Goal: Information Seeking & Learning: Check status

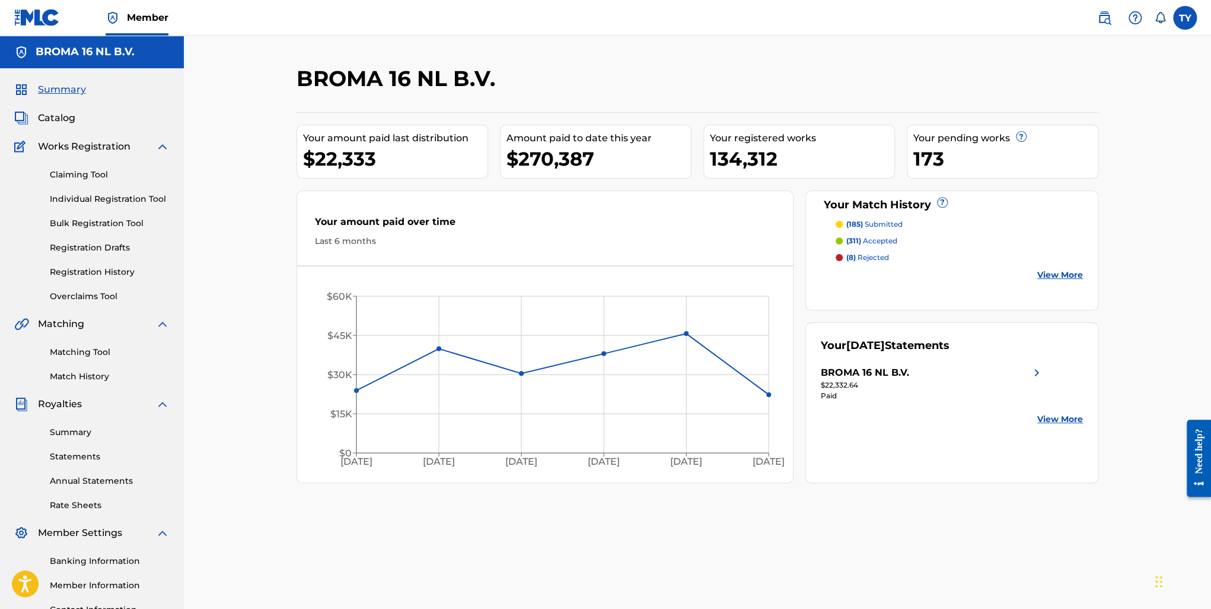
click at [96, 377] on link "Match History" at bounding box center [110, 376] width 120 height 12
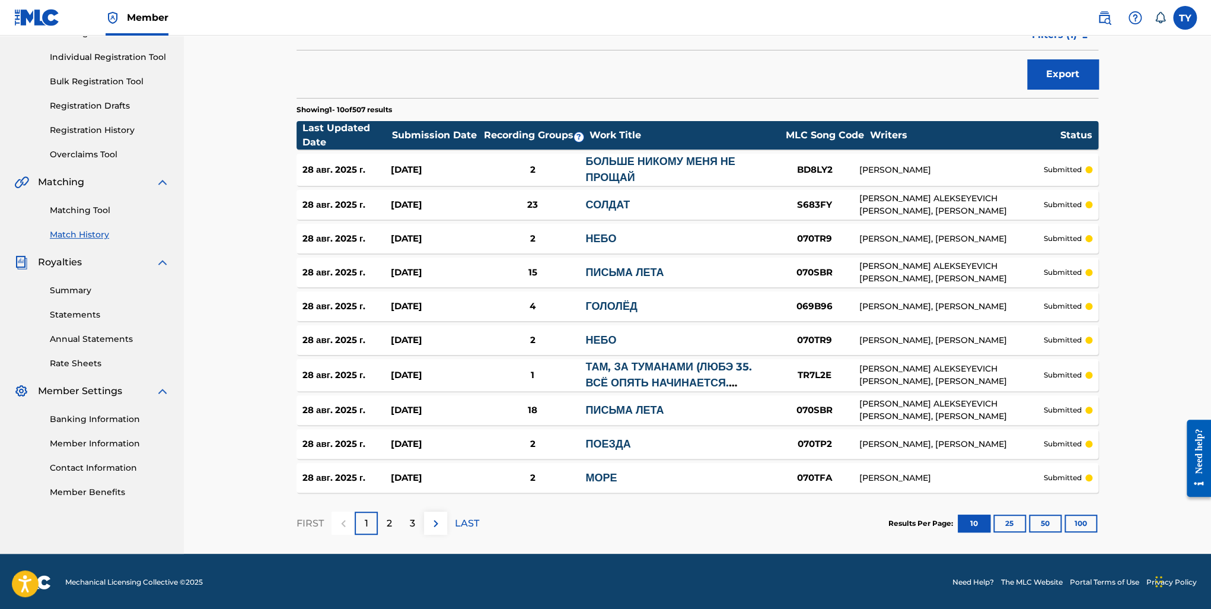
scroll to position [143, 0]
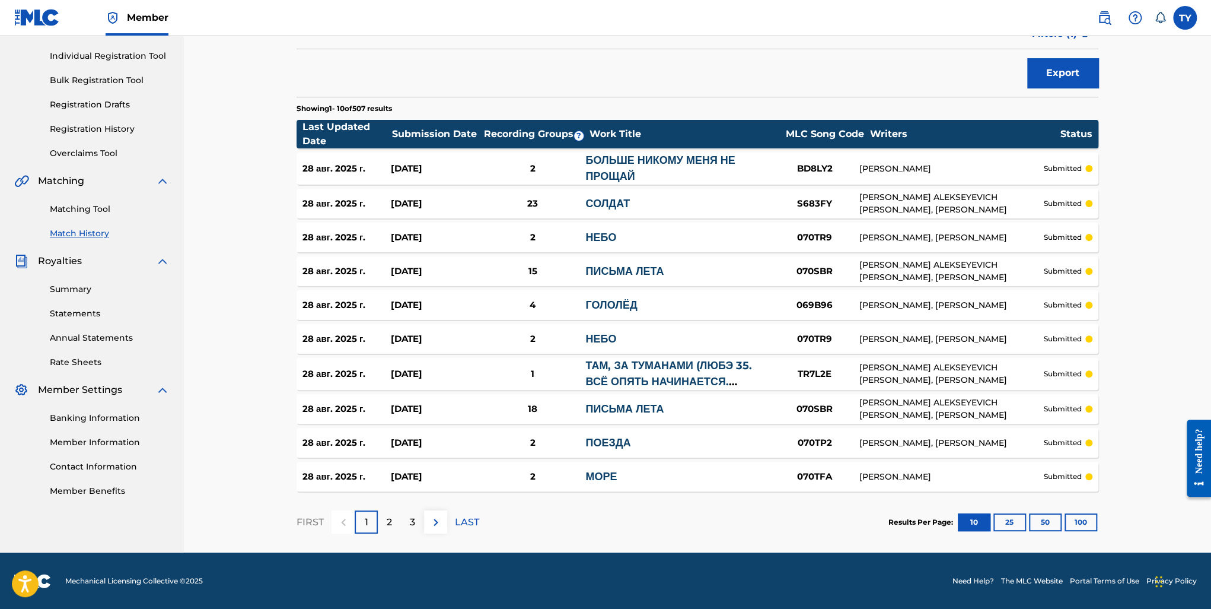
click at [1071, 523] on button "100" at bounding box center [1081, 522] width 33 height 18
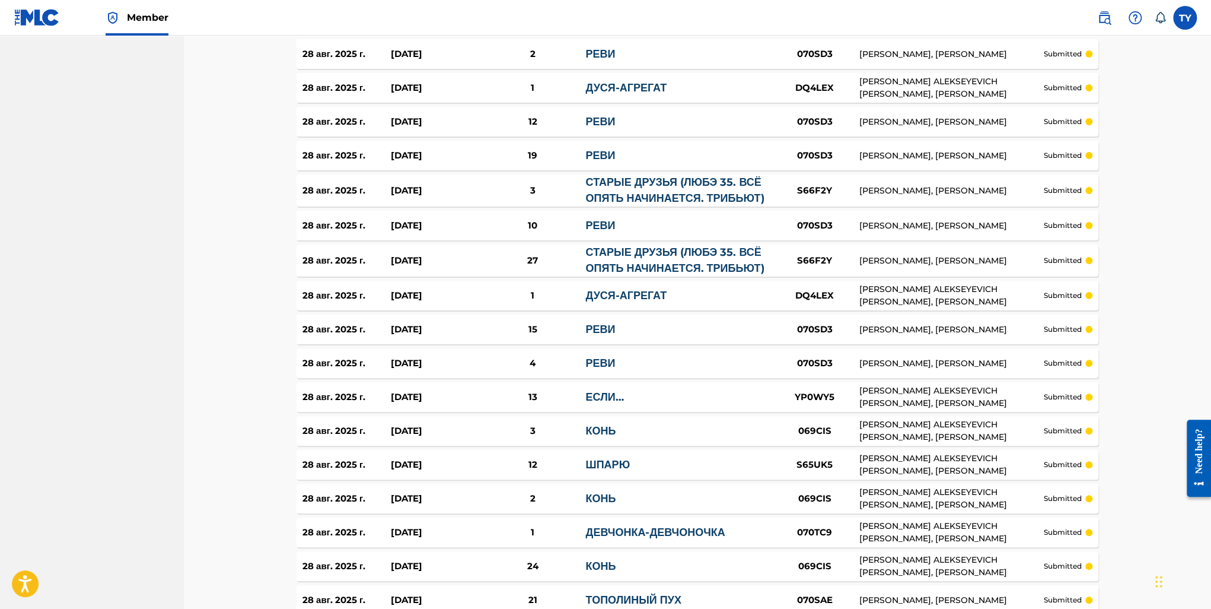
scroll to position [3236, 0]
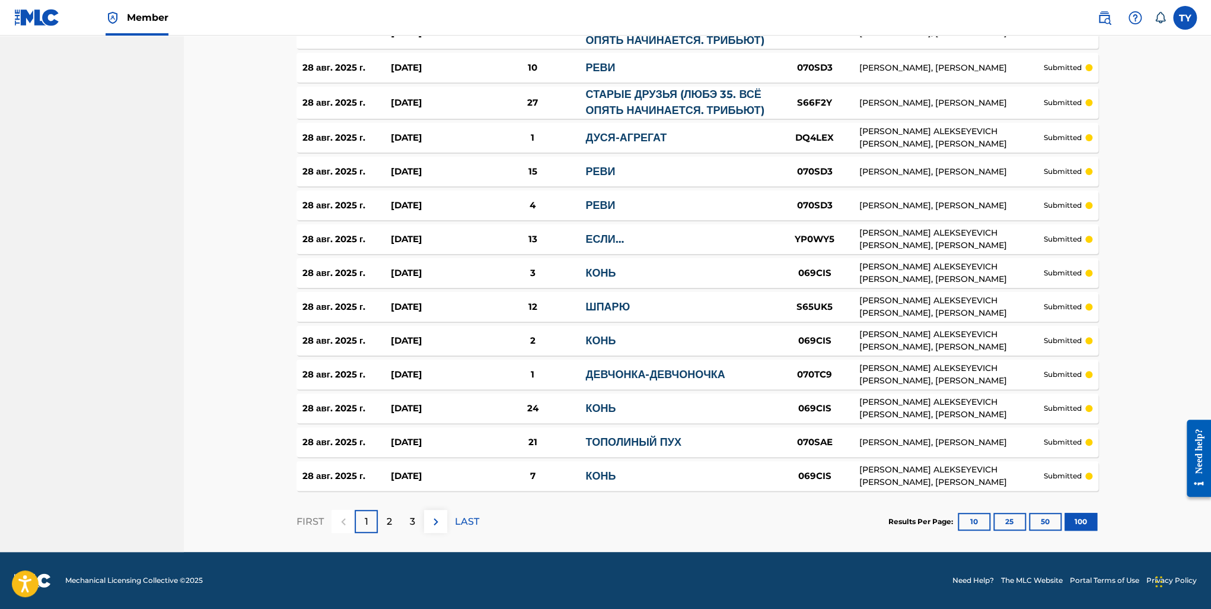
click at [433, 520] on img at bounding box center [436, 521] width 14 height 14
click at [469, 520] on p "LAST" at bounding box center [467, 521] width 24 height 14
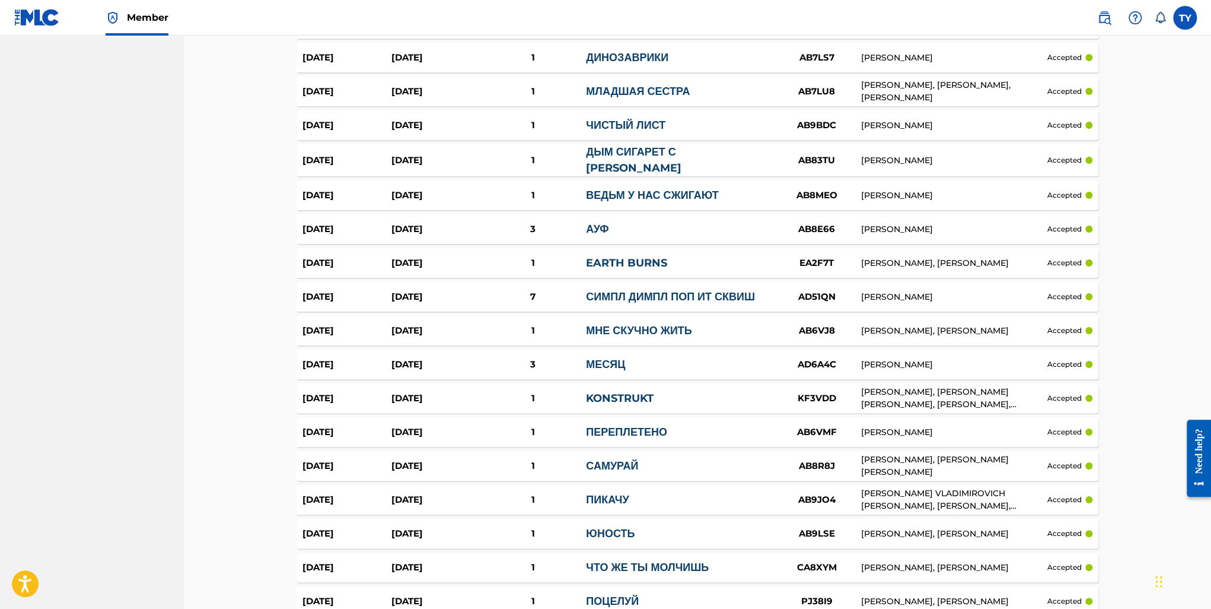
scroll to position [3193, 0]
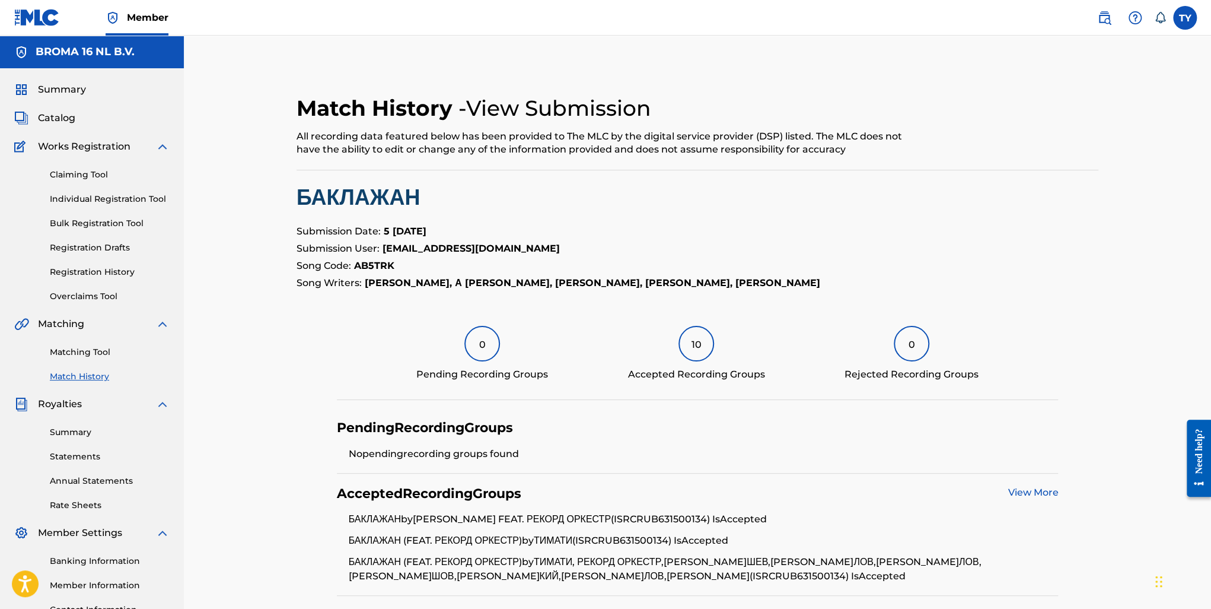
click at [690, 342] on div "10" at bounding box center [697, 344] width 36 height 36
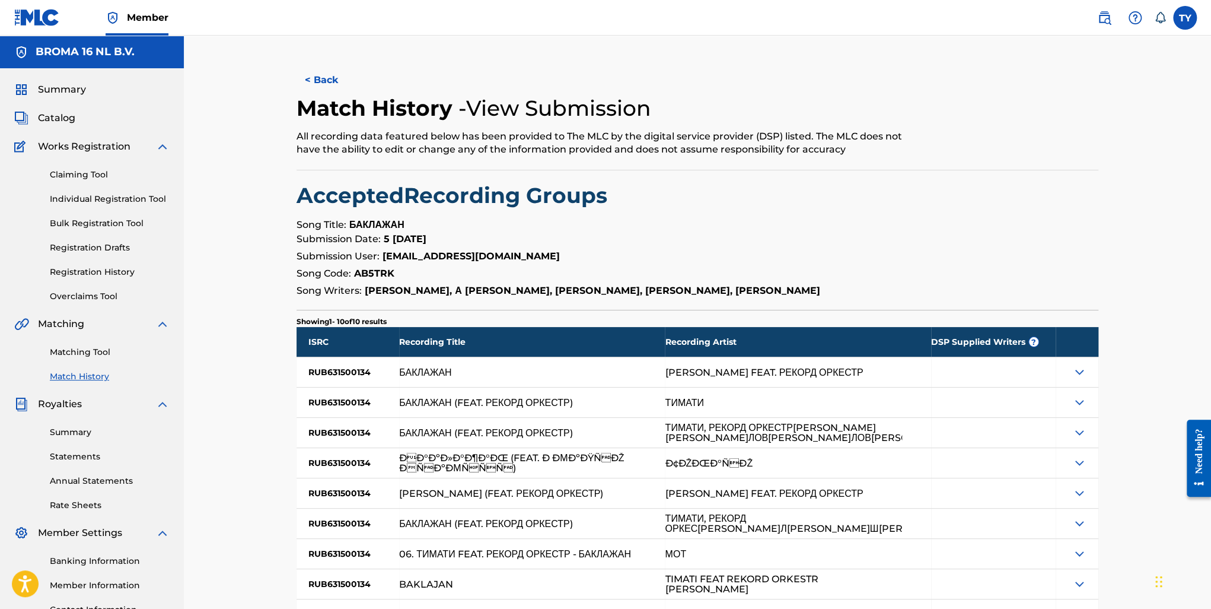
click at [1076, 365] on img at bounding box center [1079, 372] width 14 height 14
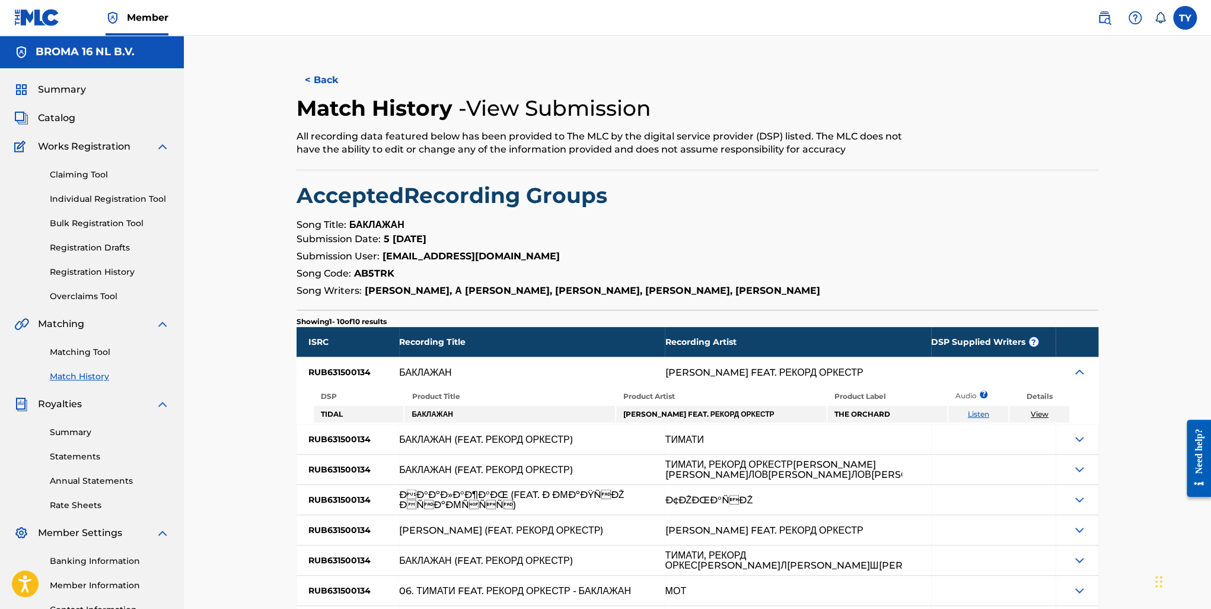
click at [1075, 370] on img at bounding box center [1079, 372] width 14 height 14
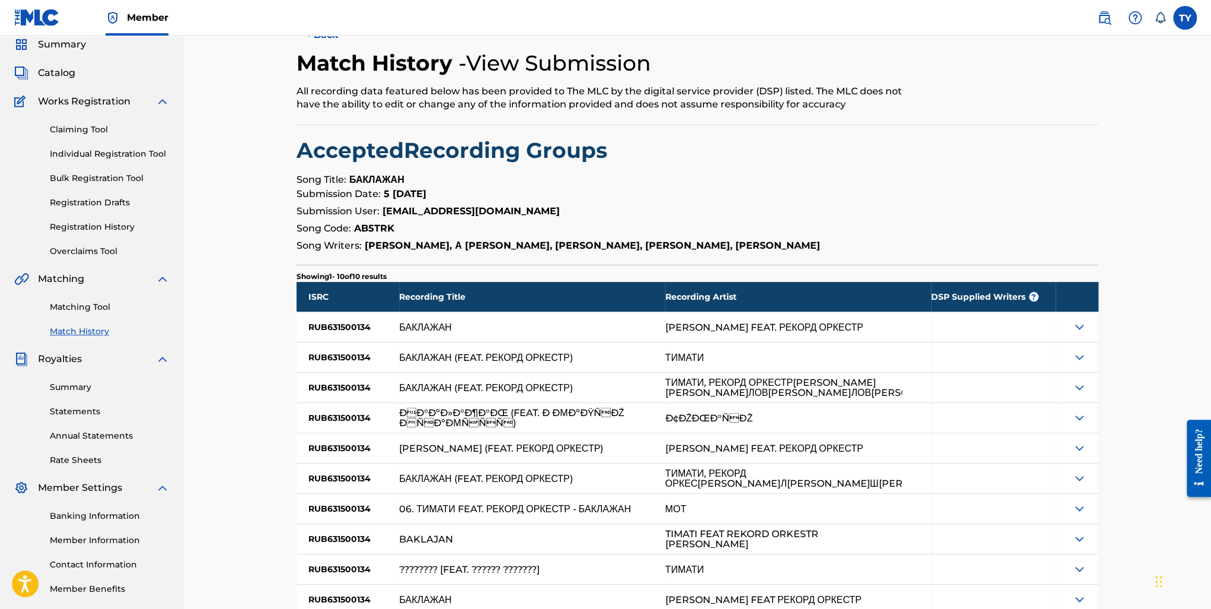
scroll to position [163, 0]
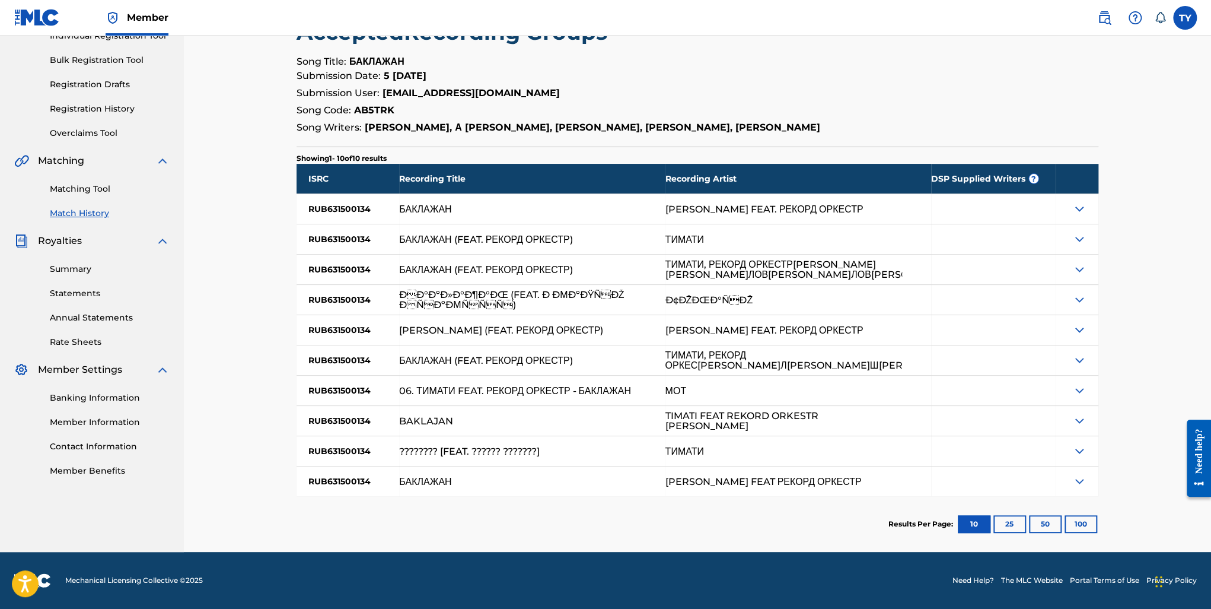
click at [1007, 520] on button "25" at bounding box center [1009, 524] width 33 height 18
click at [1081, 479] on img at bounding box center [1079, 481] width 14 height 14
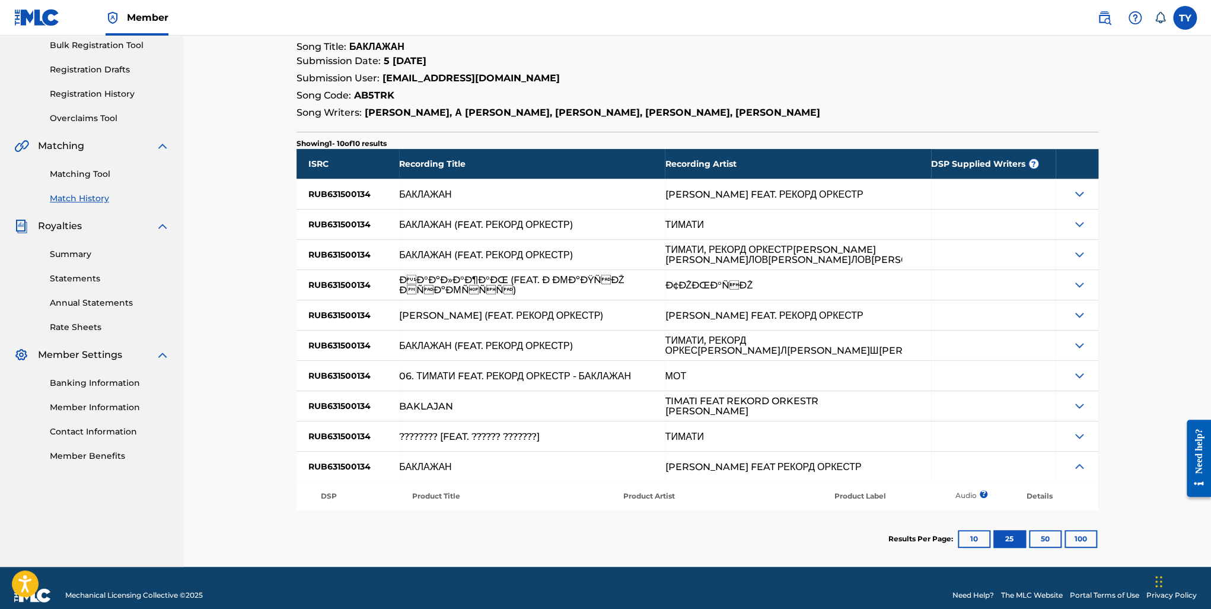
scroll to position [192, 0]
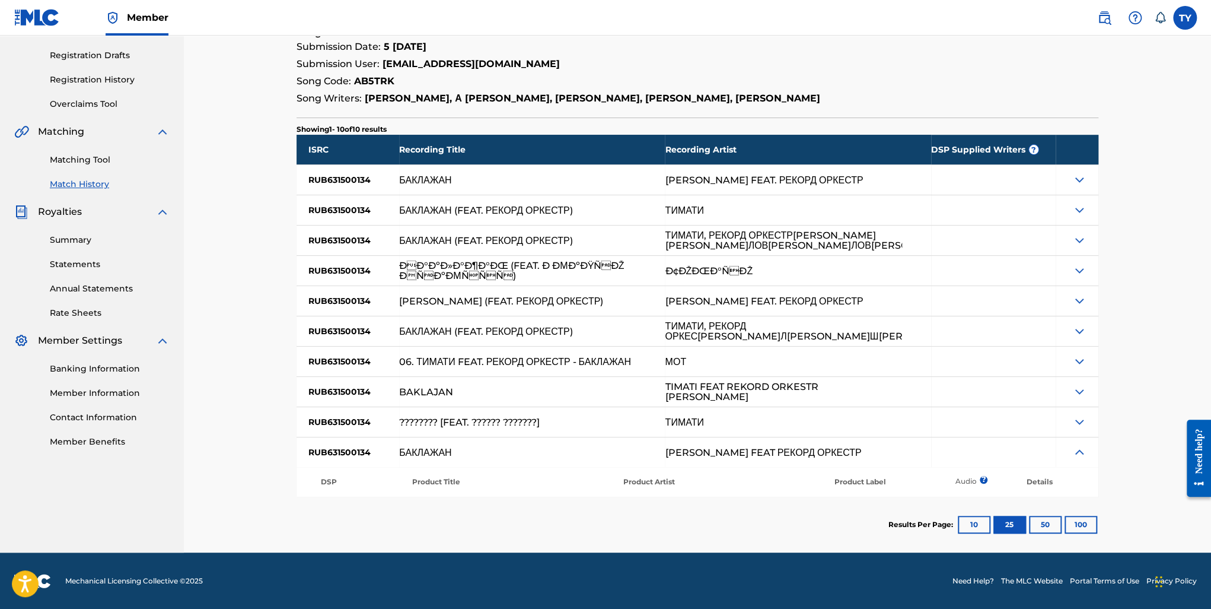
click at [1081, 418] on img at bounding box center [1079, 422] width 14 height 14
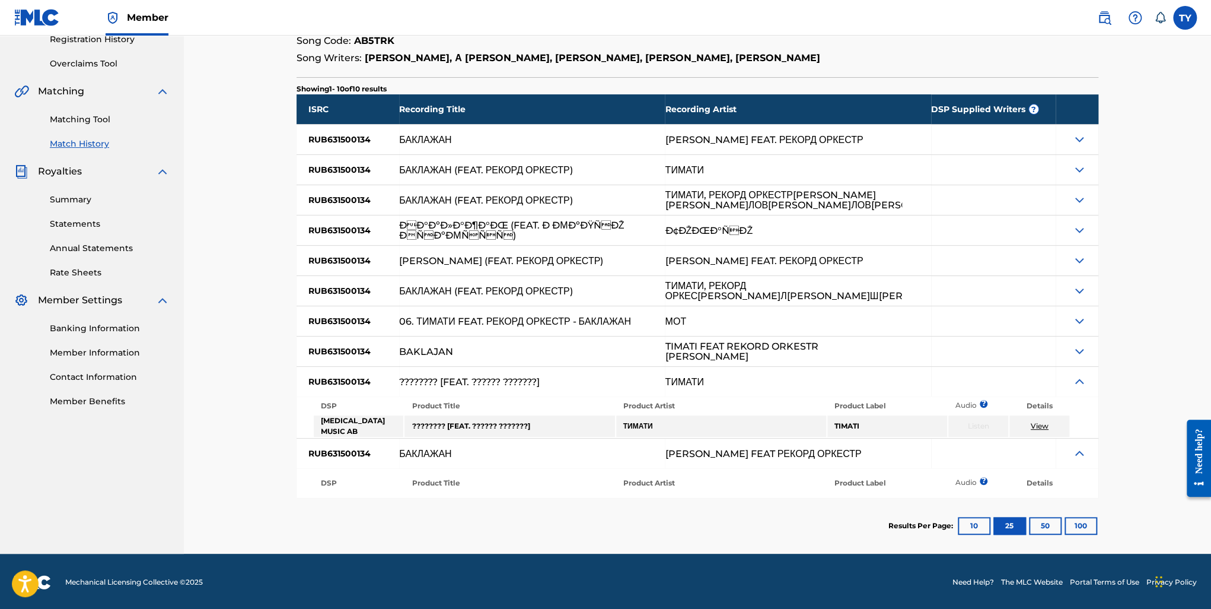
scroll to position [233, 0]
click at [1041, 424] on link "View" at bounding box center [1040, 425] width 18 height 9
click at [1082, 351] on img at bounding box center [1079, 350] width 14 height 14
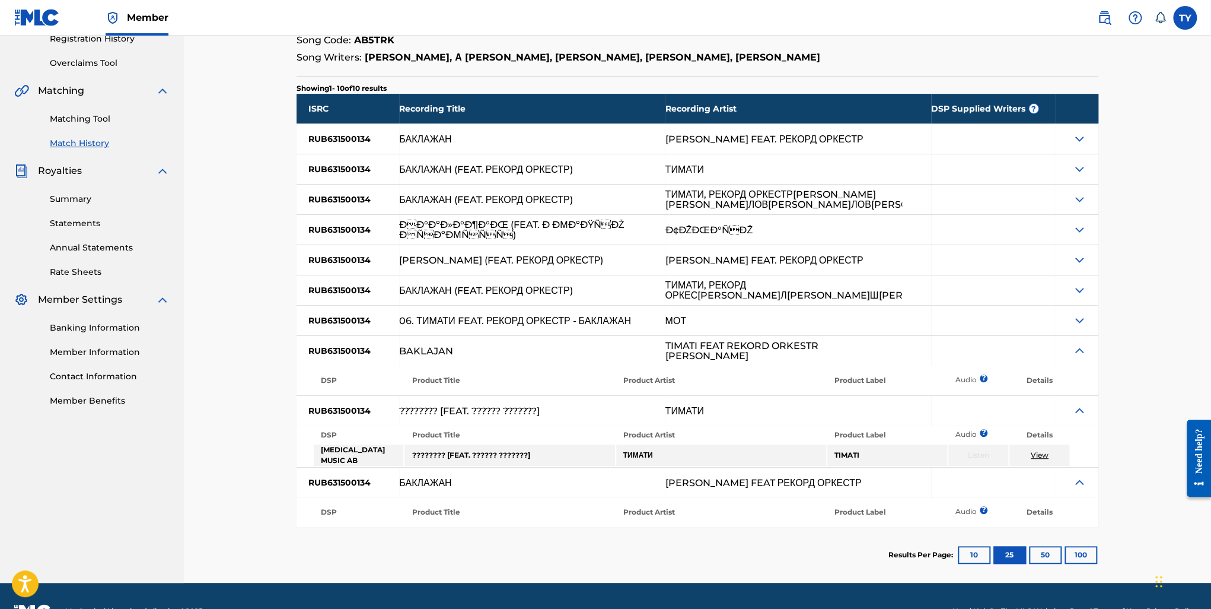
click at [1079, 323] on img at bounding box center [1079, 320] width 14 height 14
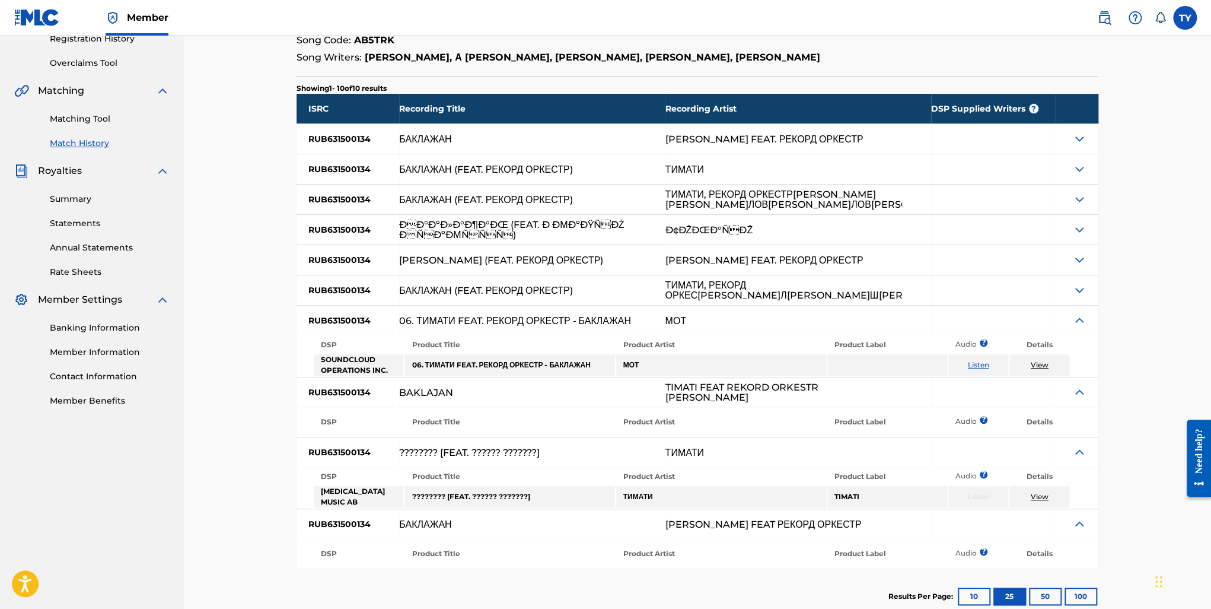
click at [1078, 289] on img at bounding box center [1079, 290] width 14 height 14
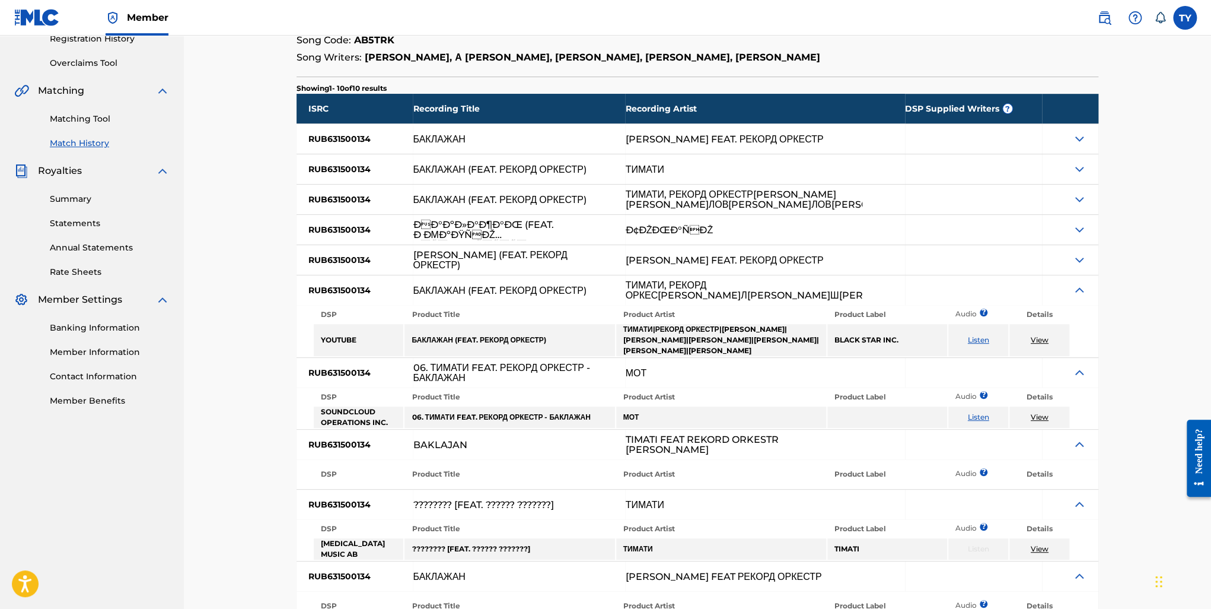
click at [1040, 345] on td "View" at bounding box center [1039, 340] width 60 height 32
click at [1039, 340] on link "View" at bounding box center [1040, 339] width 18 height 9
click at [1081, 227] on img at bounding box center [1079, 229] width 14 height 14
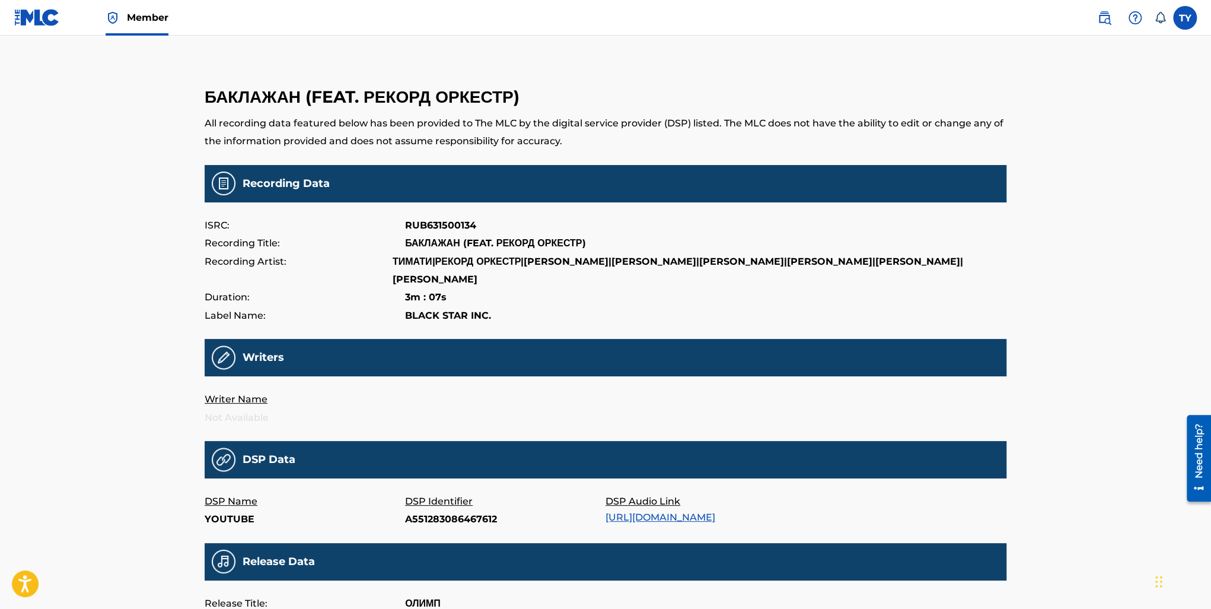
click at [645, 518] on link "[URL][DOMAIN_NAME]" at bounding box center [661, 516] width 110 height 11
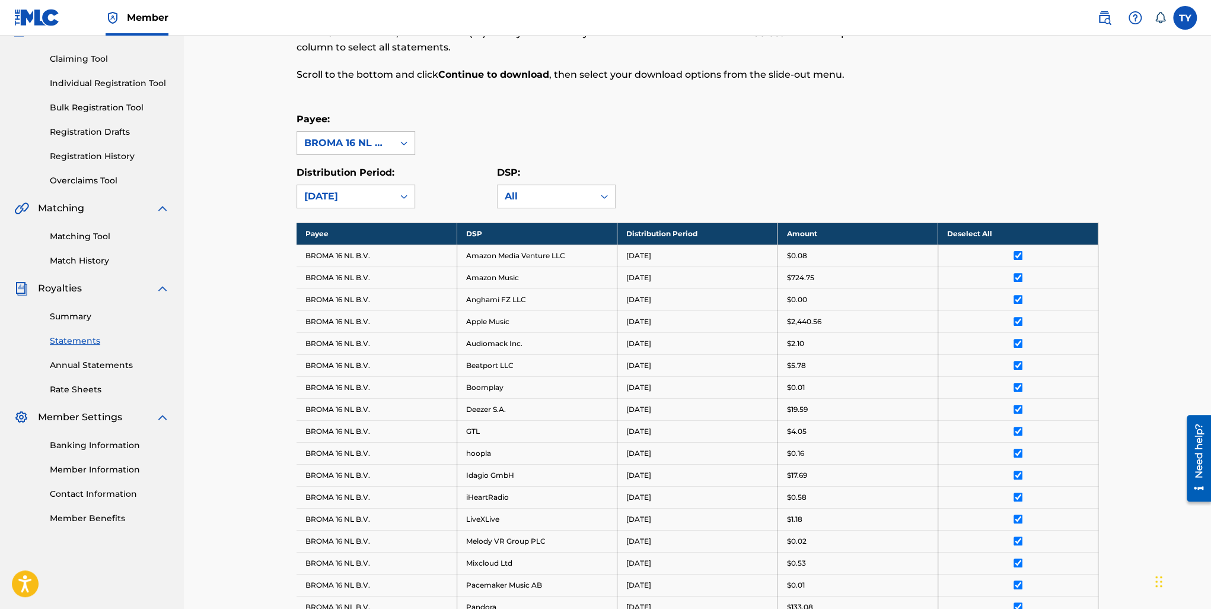
scroll to position [114, 0]
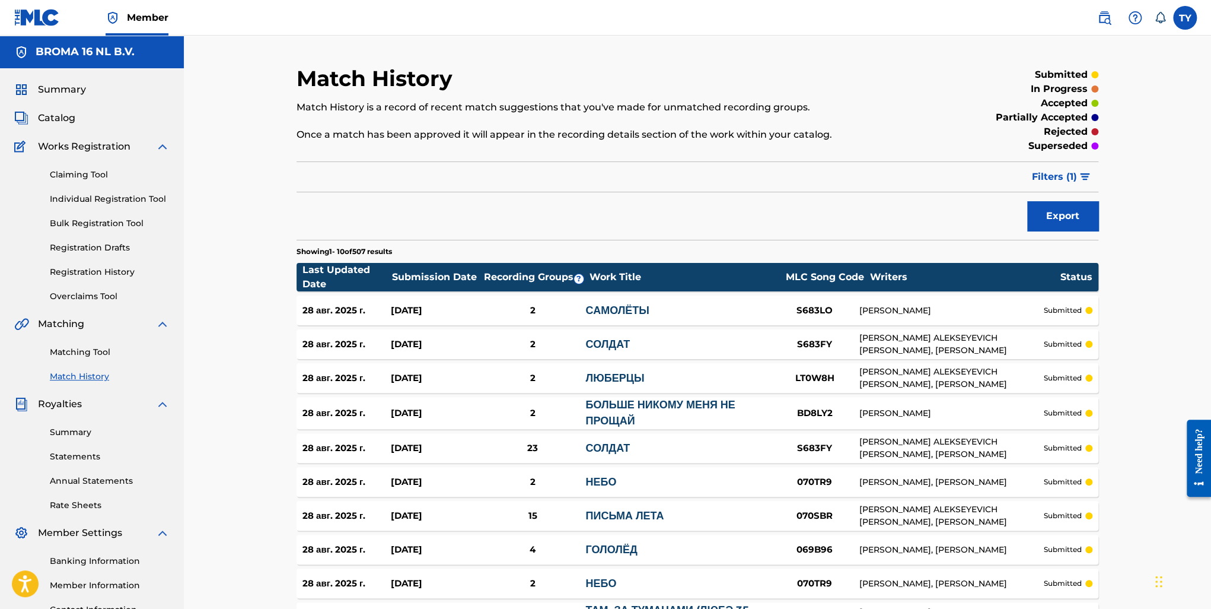
scroll to position [143, 0]
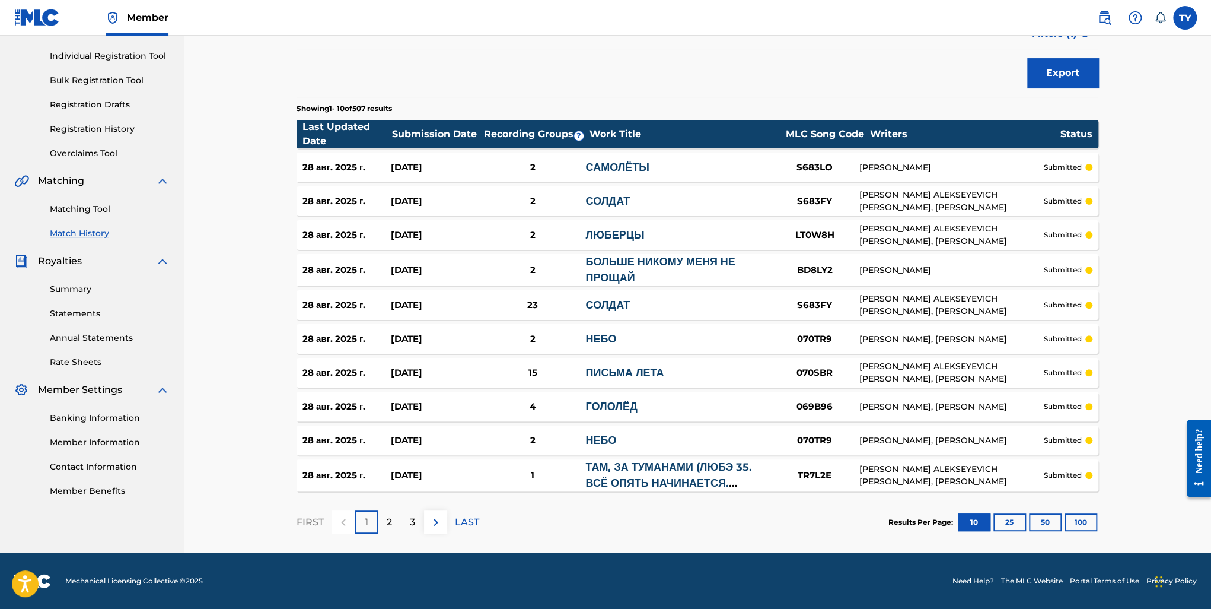
click at [412, 125] on div "Last Updated Date Submission Date Recording Groups ? Work Title MLC Song Code W…" at bounding box center [698, 134] width 802 height 28
click at [418, 134] on div "Submission Date" at bounding box center [436, 134] width 89 height 14
click at [418, 135] on div "Submission Date" at bounding box center [436, 134] width 89 height 14
click at [1079, 515] on button "100" at bounding box center [1081, 522] width 33 height 18
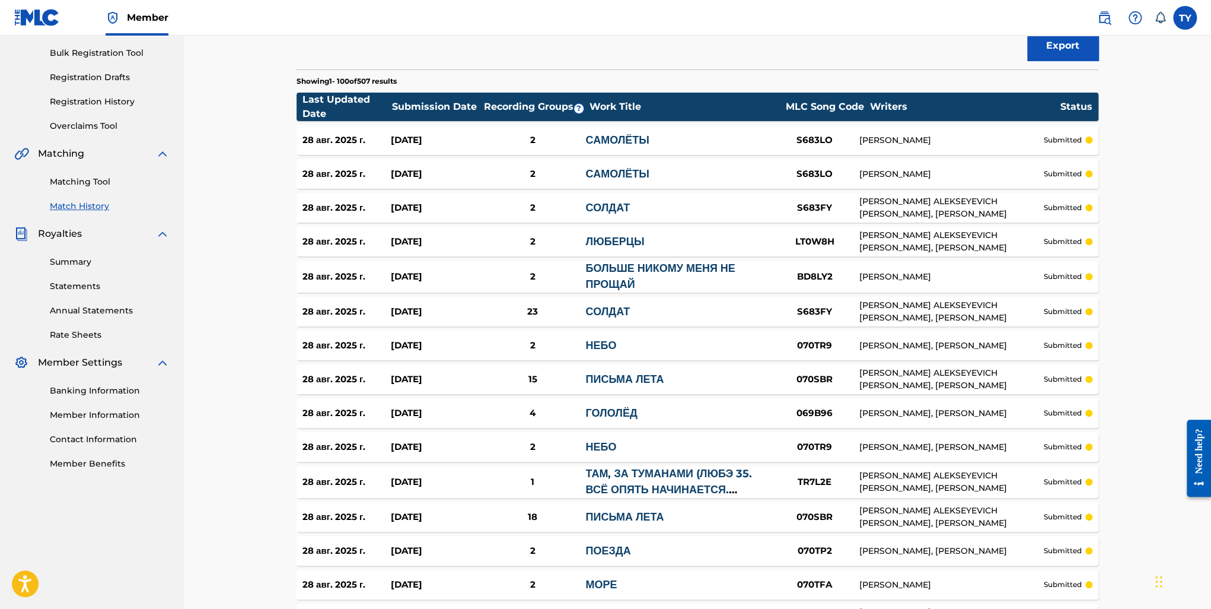
scroll to position [0, 0]
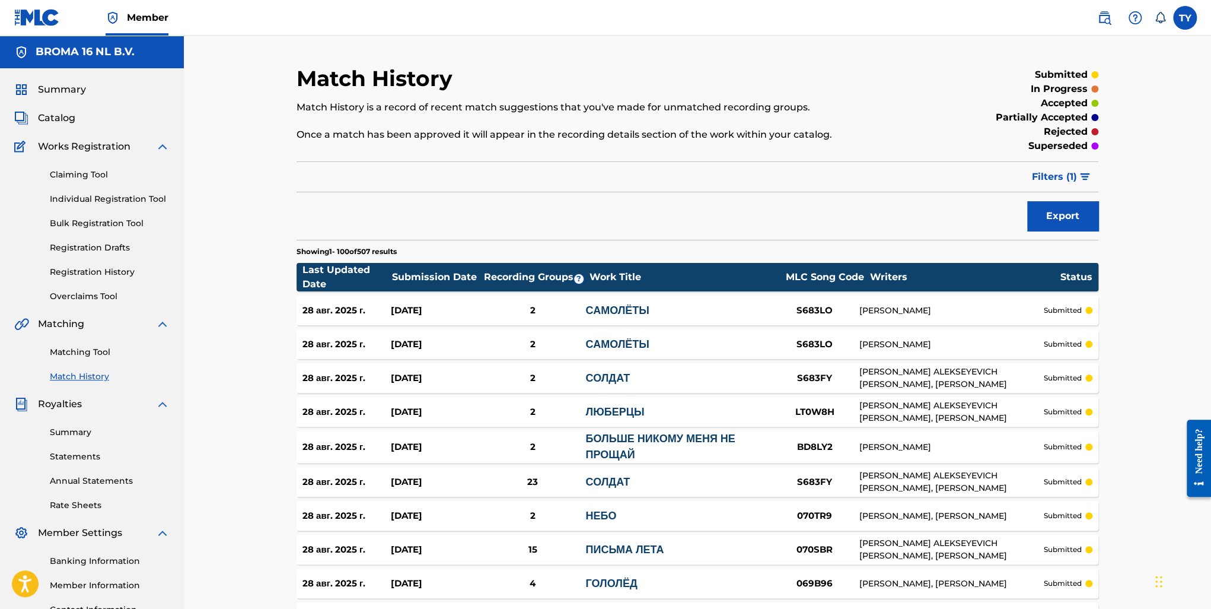
click at [434, 309] on div "[DATE]" at bounding box center [435, 311] width 88 height 14
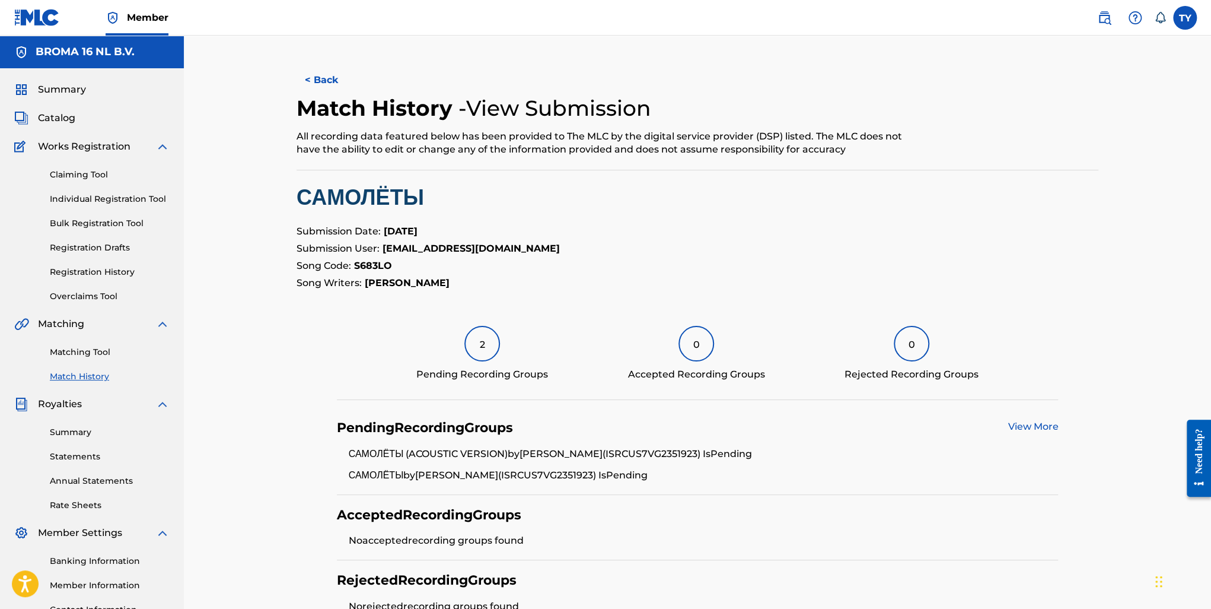
click at [1034, 422] on link "View More" at bounding box center [1033, 426] width 50 height 11
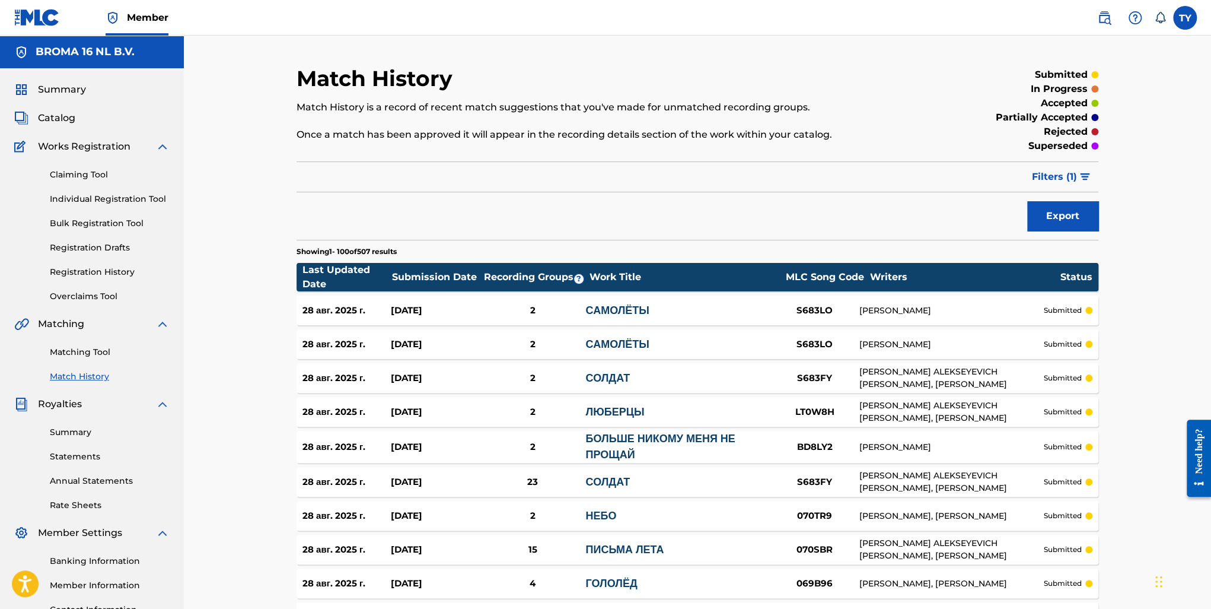
click at [598, 347] on link "САМОЛЁТЫ" at bounding box center [616, 343] width 63 height 13
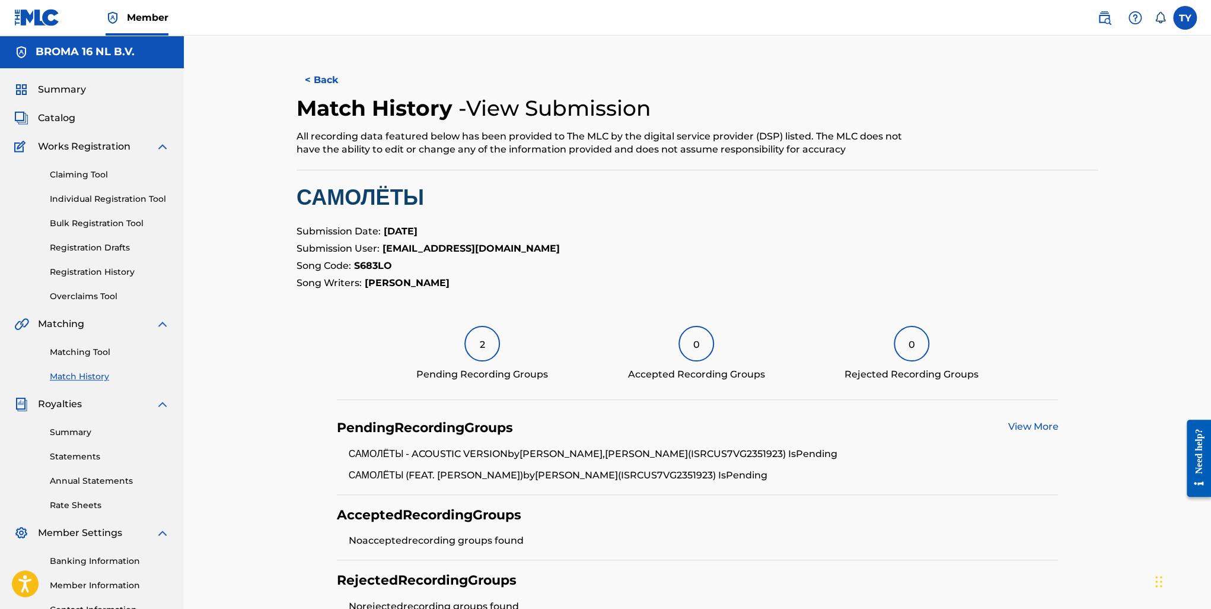
click at [1034, 429] on link "View More" at bounding box center [1033, 426] width 50 height 11
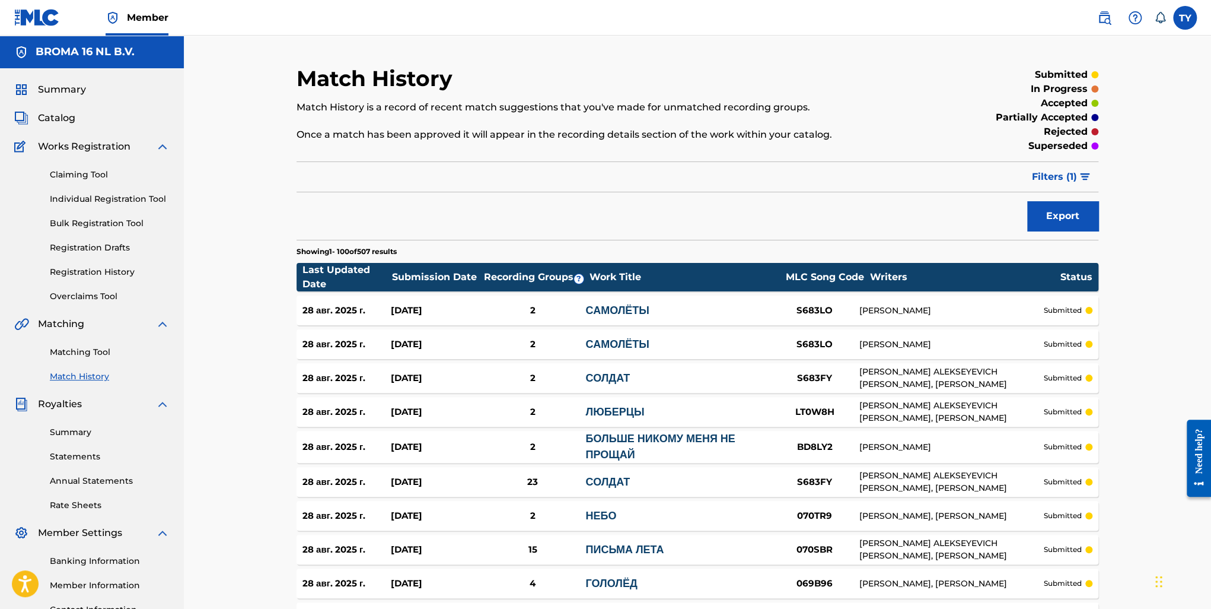
click at [1069, 373] on p "submitted" at bounding box center [1063, 377] width 38 height 11
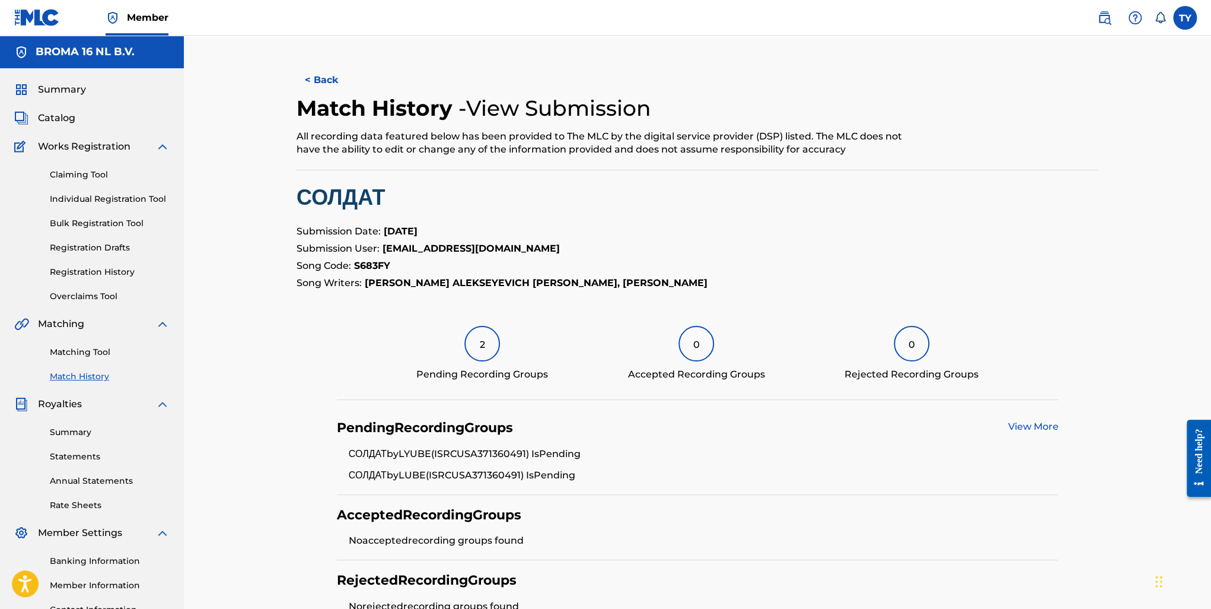
click at [1029, 426] on link "View More" at bounding box center [1033, 426] width 50 height 11
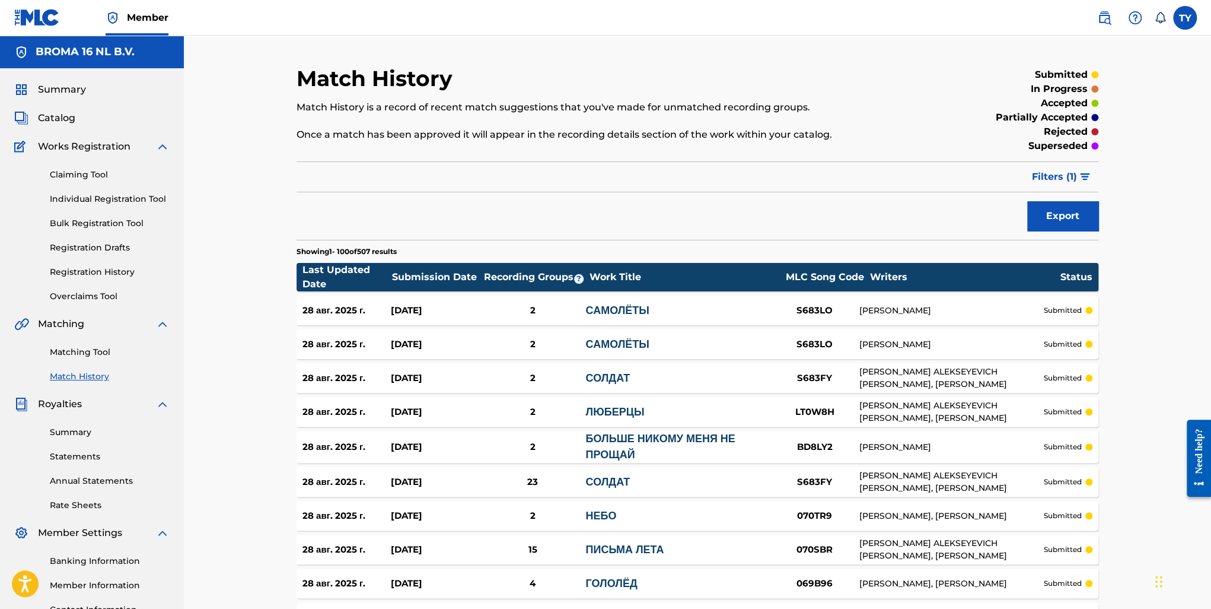
click at [1061, 450] on p "submitted" at bounding box center [1063, 446] width 38 height 11
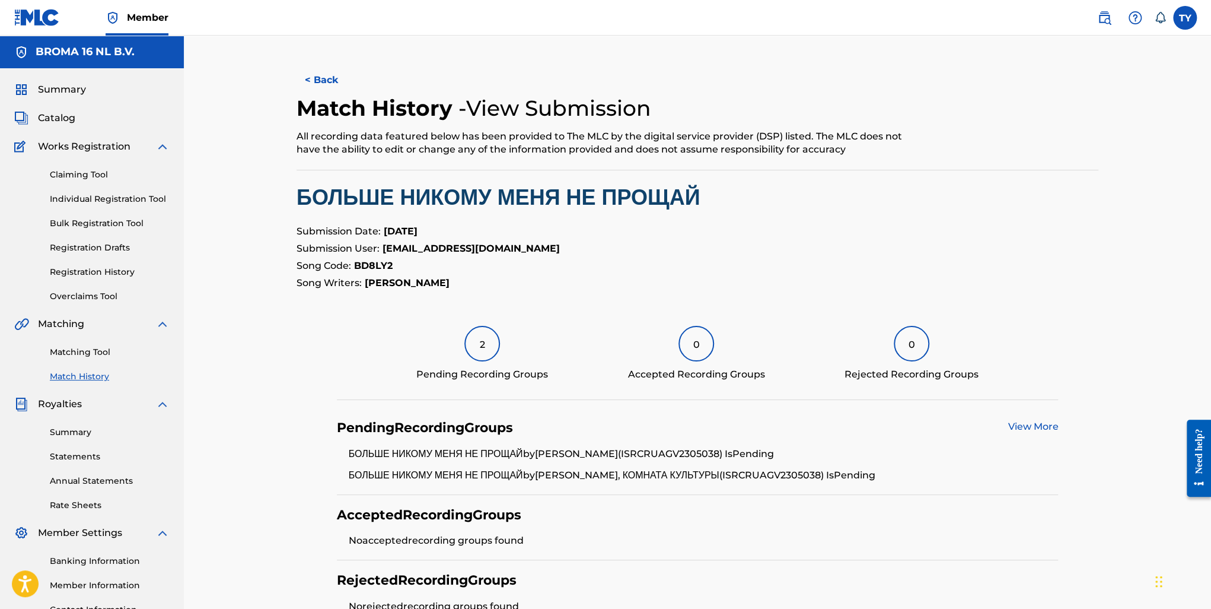
click at [1024, 424] on link "View More" at bounding box center [1033, 426] width 50 height 11
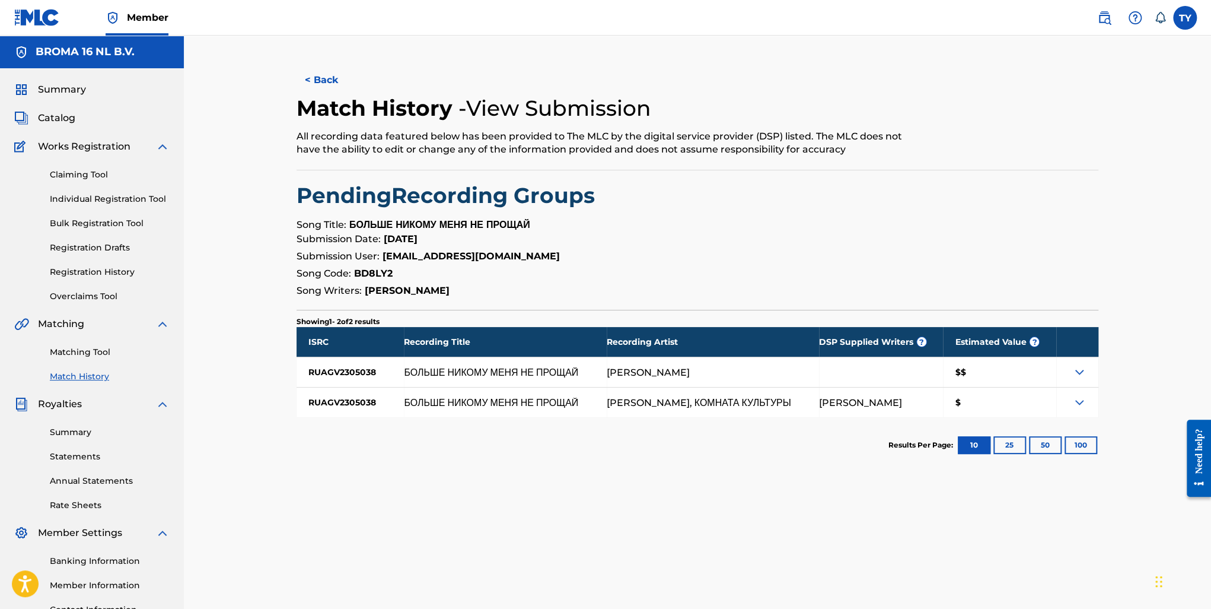
click at [995, 374] on div "$$" at bounding box center [999, 372] width 113 height 30
click at [994, 373] on div "$$" at bounding box center [999, 372] width 113 height 30
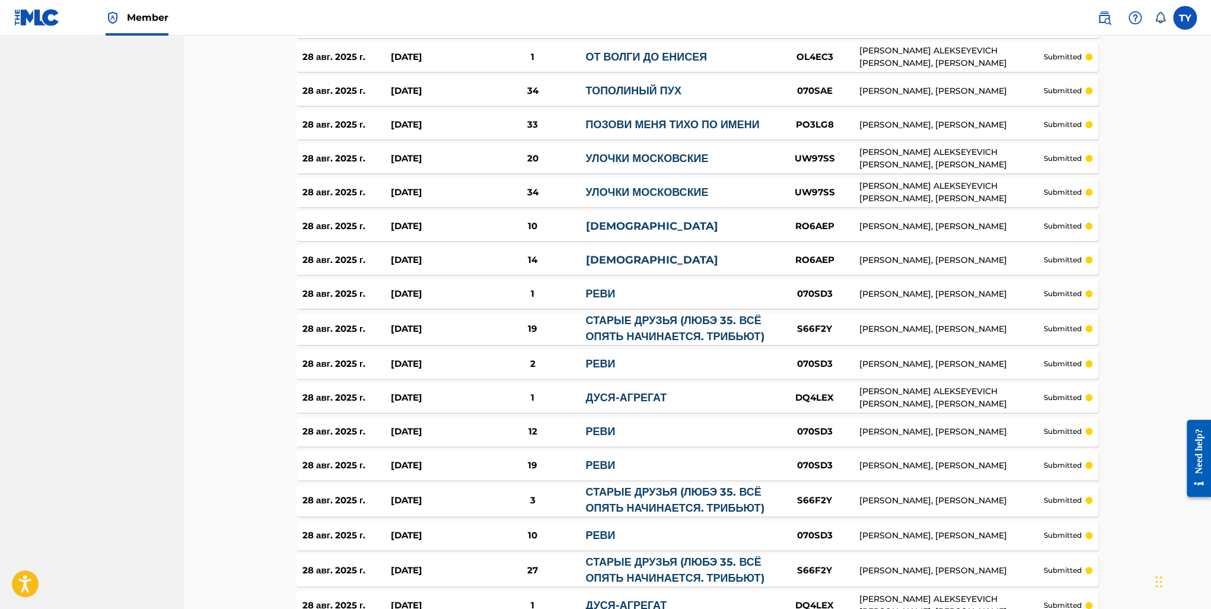
scroll to position [3236, 0]
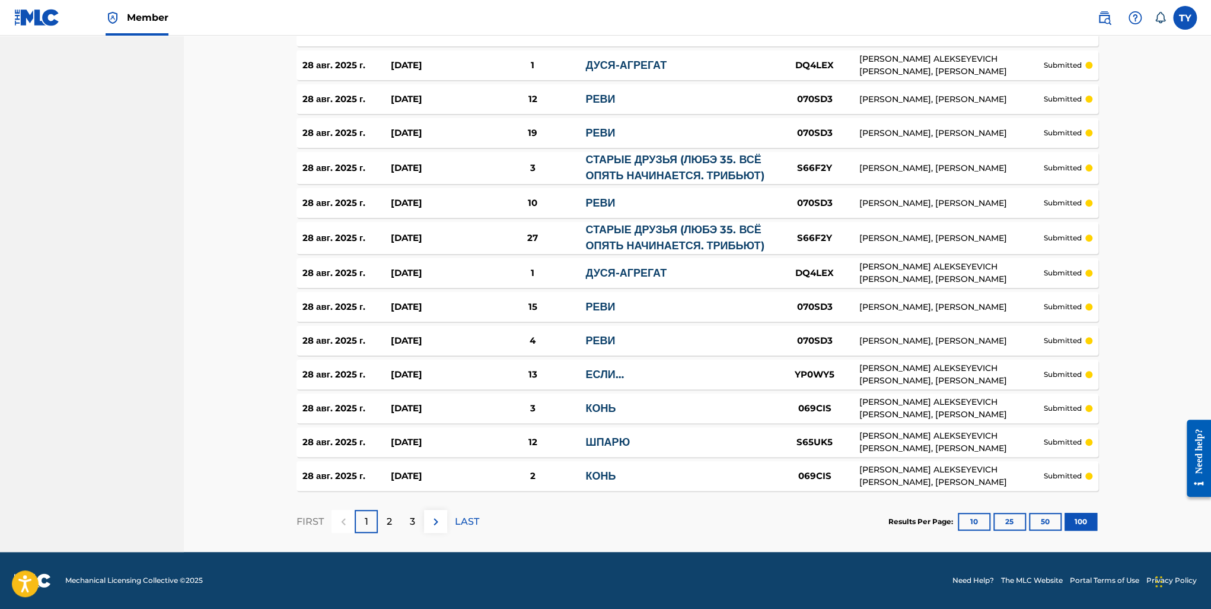
click at [415, 520] on div "3" at bounding box center [412, 520] width 23 height 23
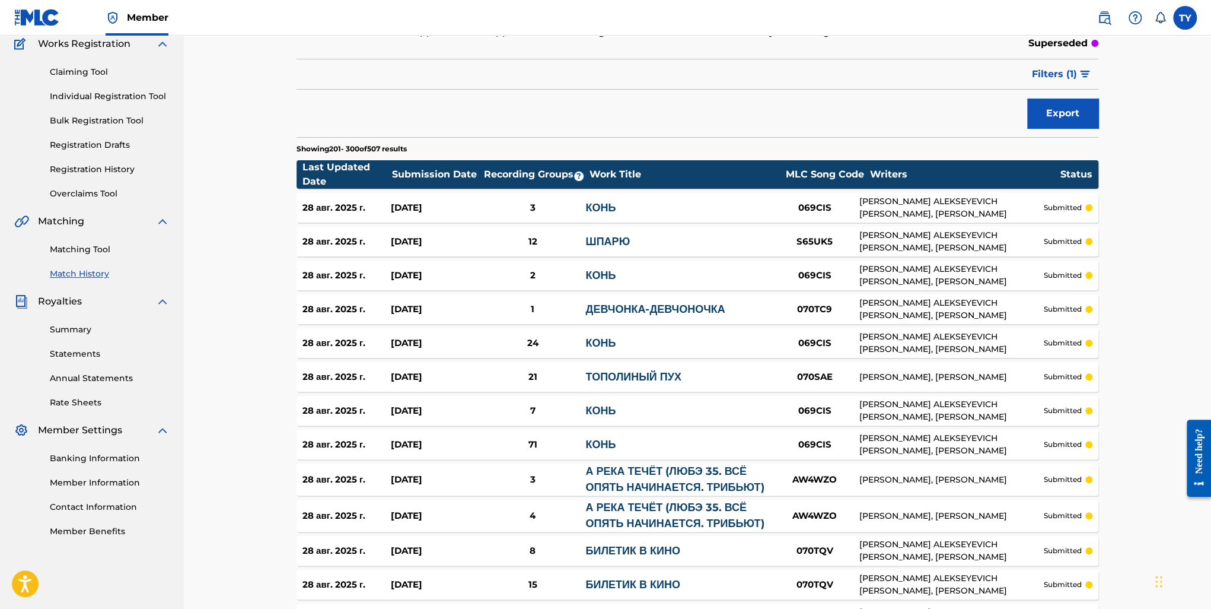
scroll to position [3224, 0]
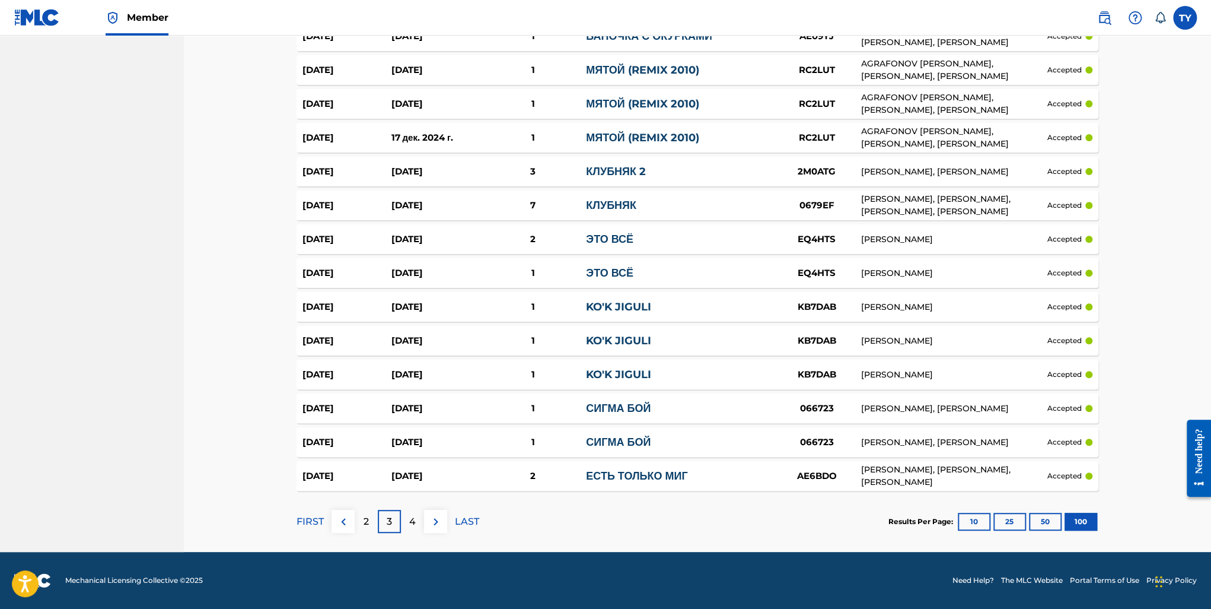
click at [900, 364] on div "[DATE] [DATE] 1 KO'K JIGULI KB7DAB OZODA NURSAIDOVA accepted" at bounding box center [698, 374] width 802 height 30
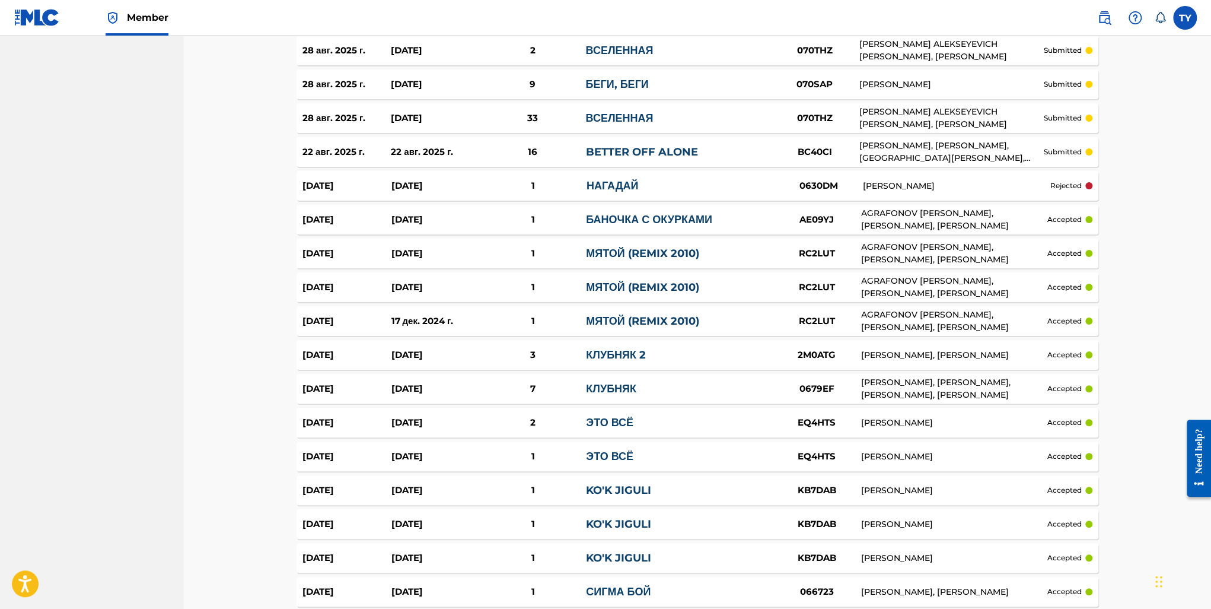
scroll to position [2868, 0]
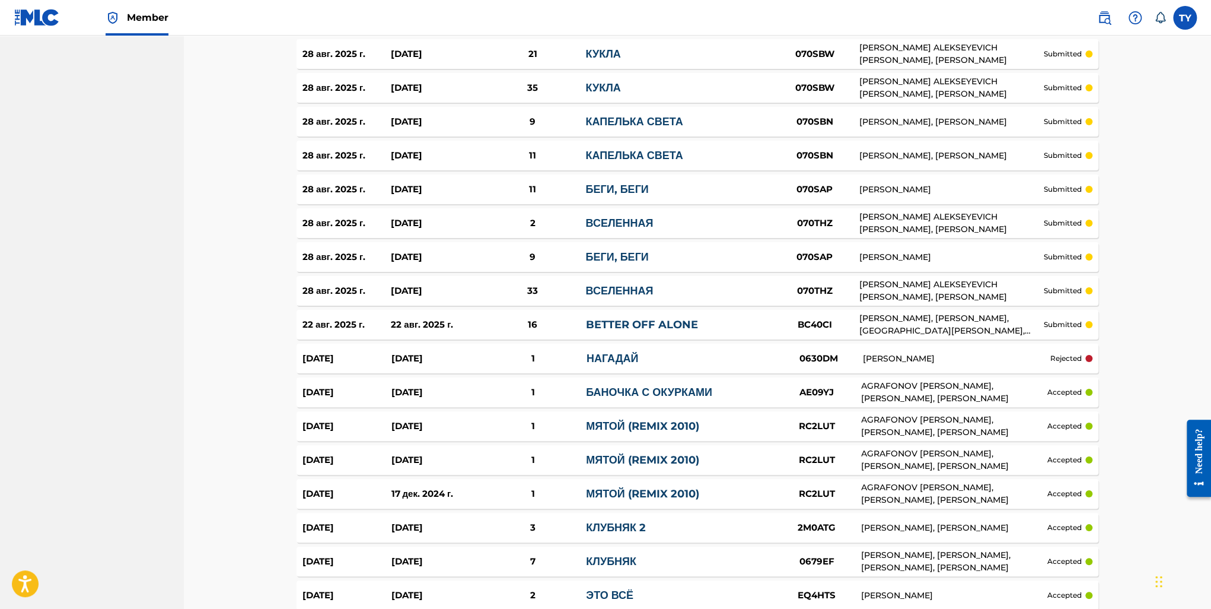
click at [660, 323] on link "BETTER OFF ALONE" at bounding box center [641, 324] width 112 height 13
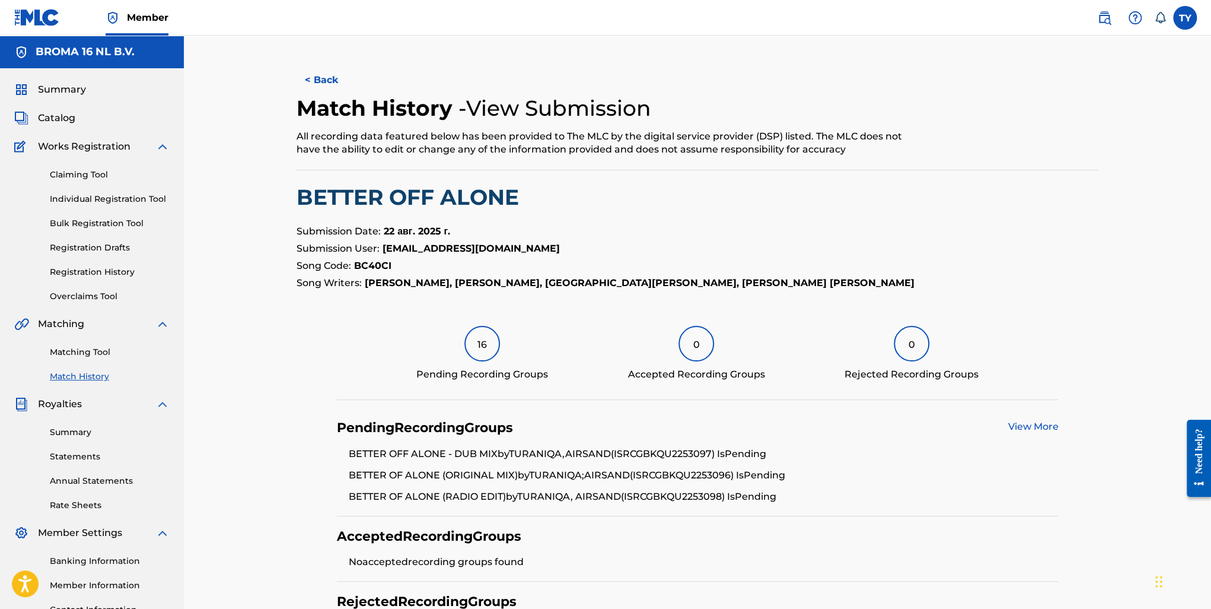
click at [1048, 428] on link "View More" at bounding box center [1033, 426] width 50 height 11
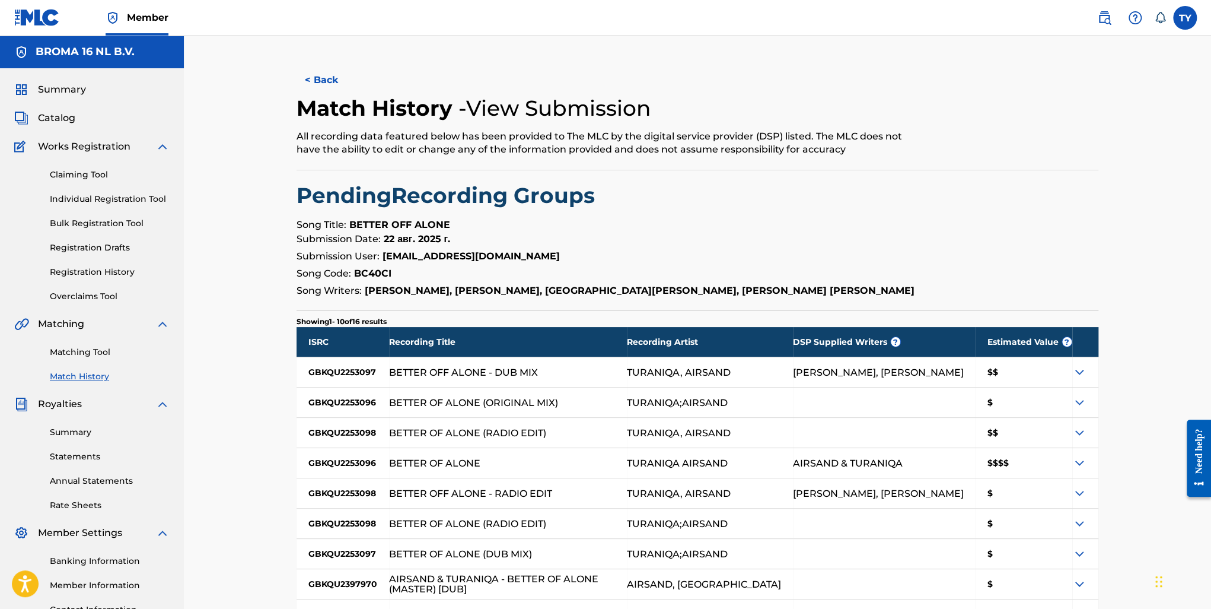
click at [996, 457] on div "$$$$" at bounding box center [1024, 463] width 97 height 30
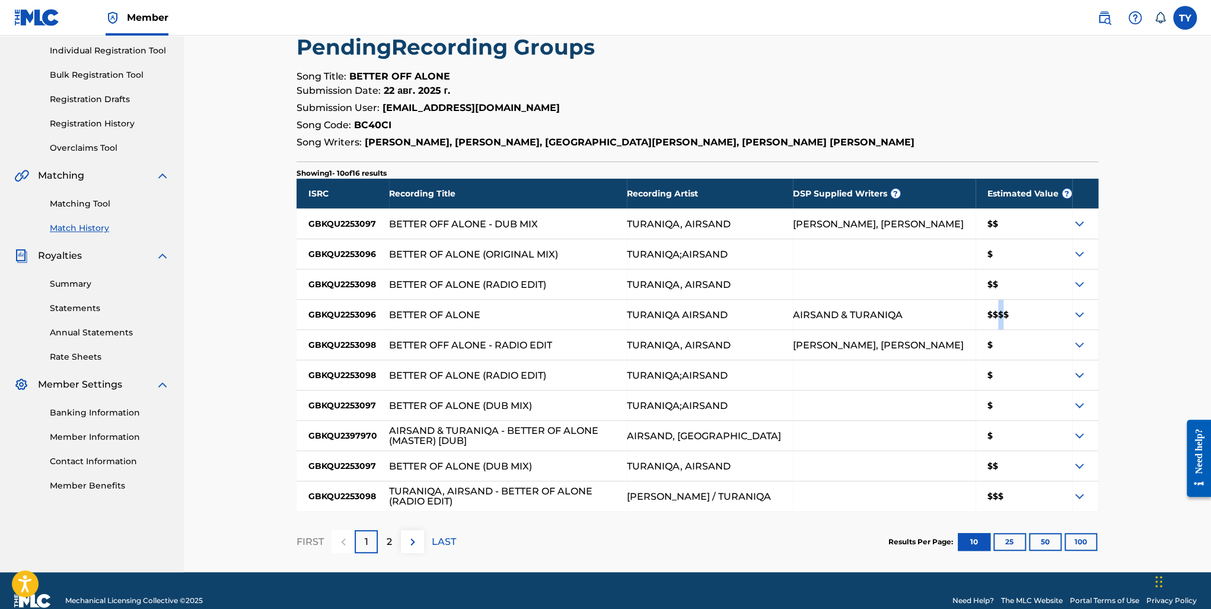
scroll to position [168, 0]
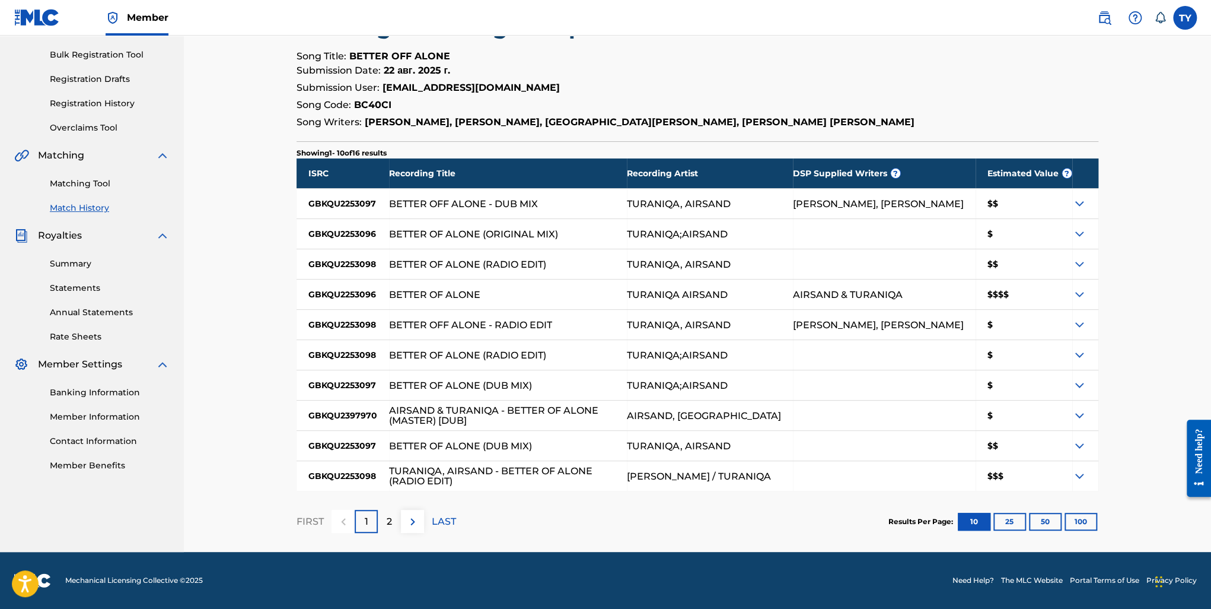
click at [993, 295] on div "$$$$" at bounding box center [1024, 294] width 97 height 30
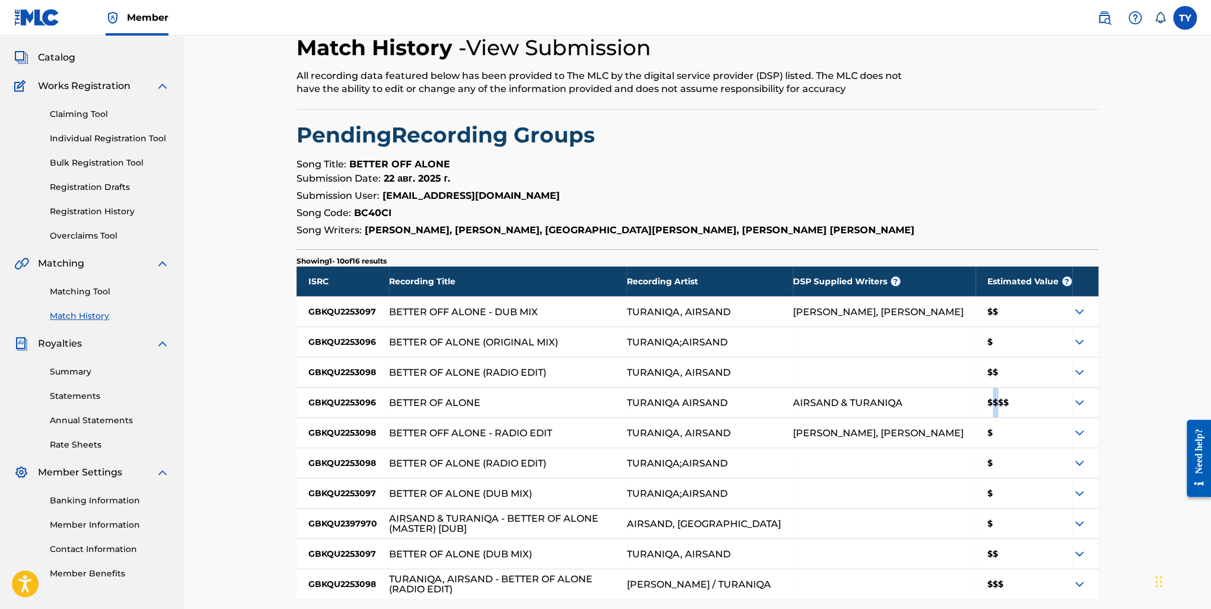
scroll to position [0, 0]
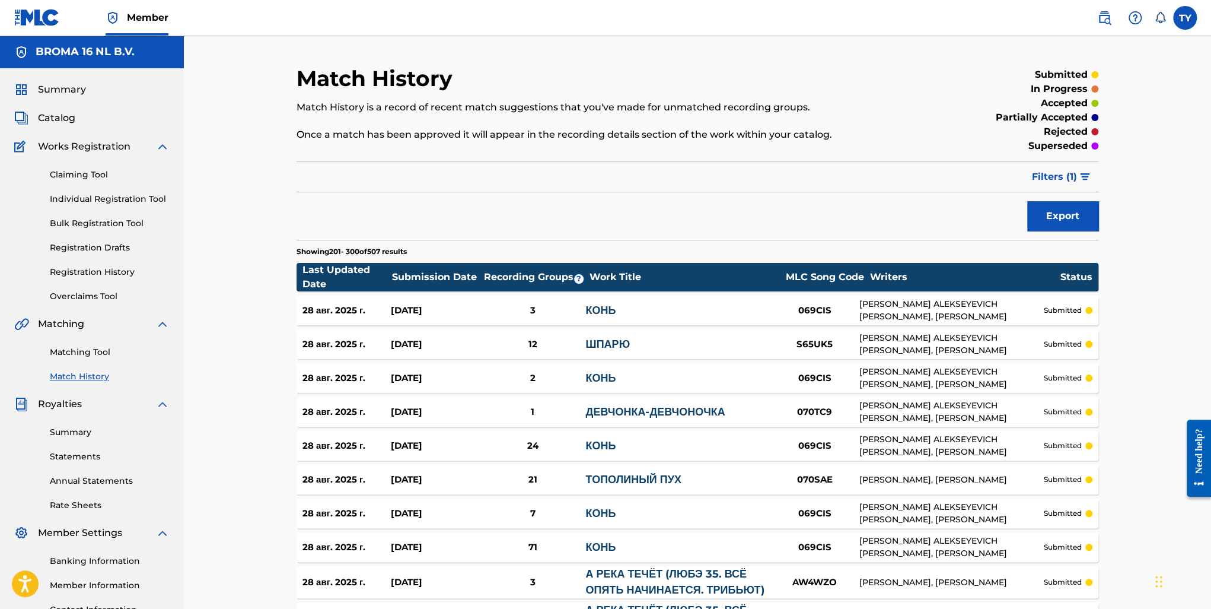
scroll to position [2868, 0]
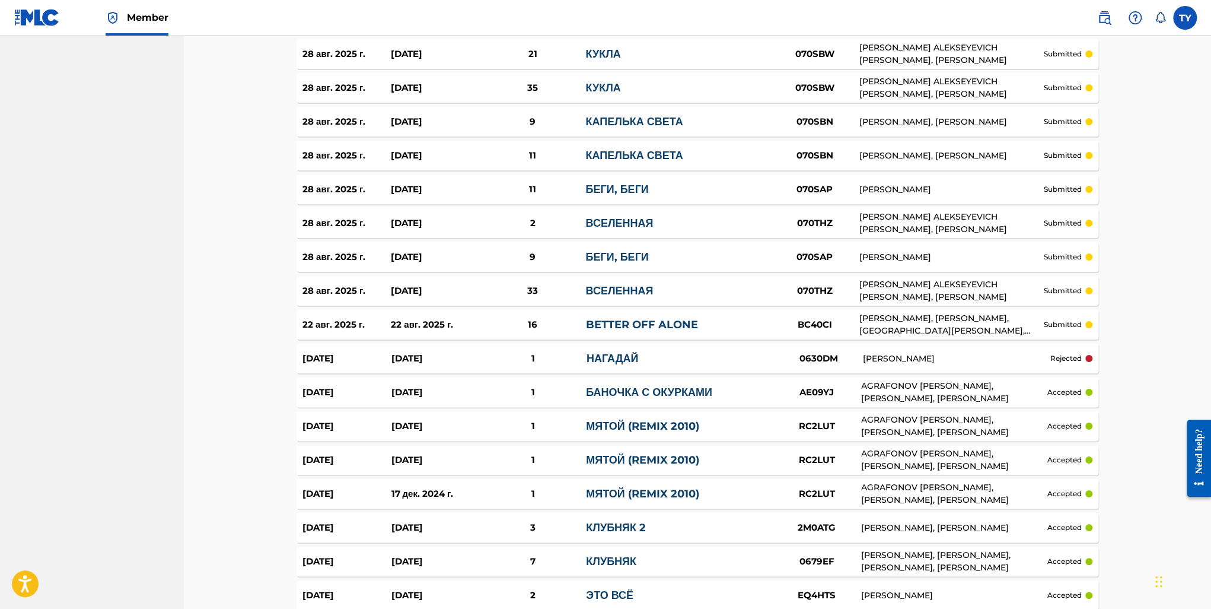
click at [935, 279] on div "[PERSON_NAME] ALEKSEYEVICH [PERSON_NAME], [PERSON_NAME]" at bounding box center [951, 290] width 184 height 25
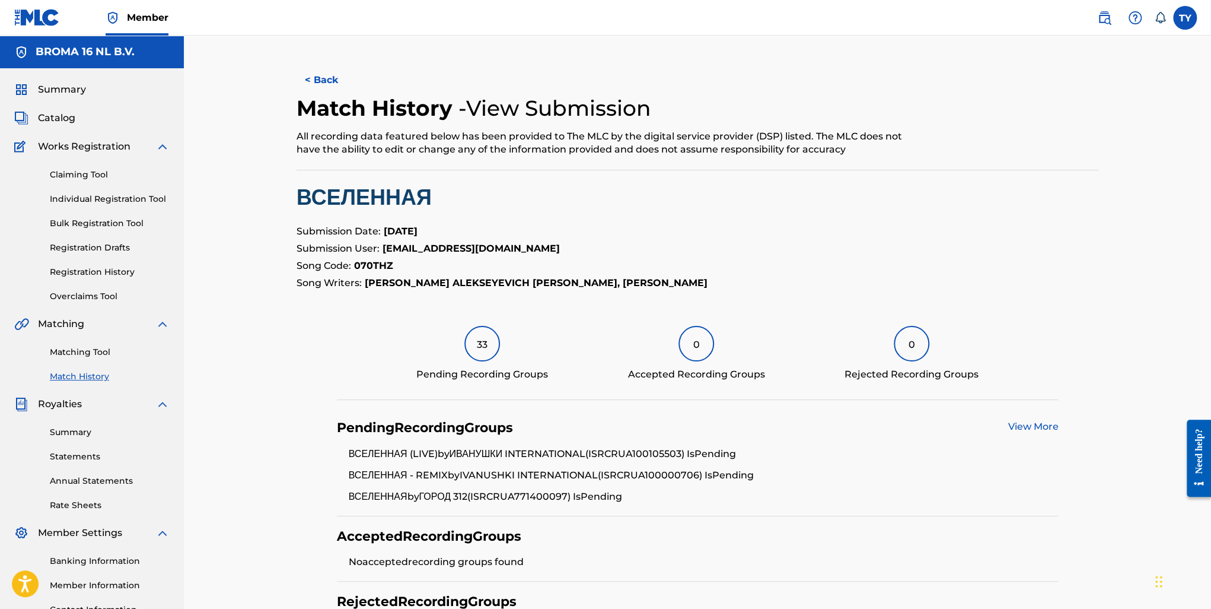
click at [1024, 426] on link "View More" at bounding box center [1033, 426] width 50 height 11
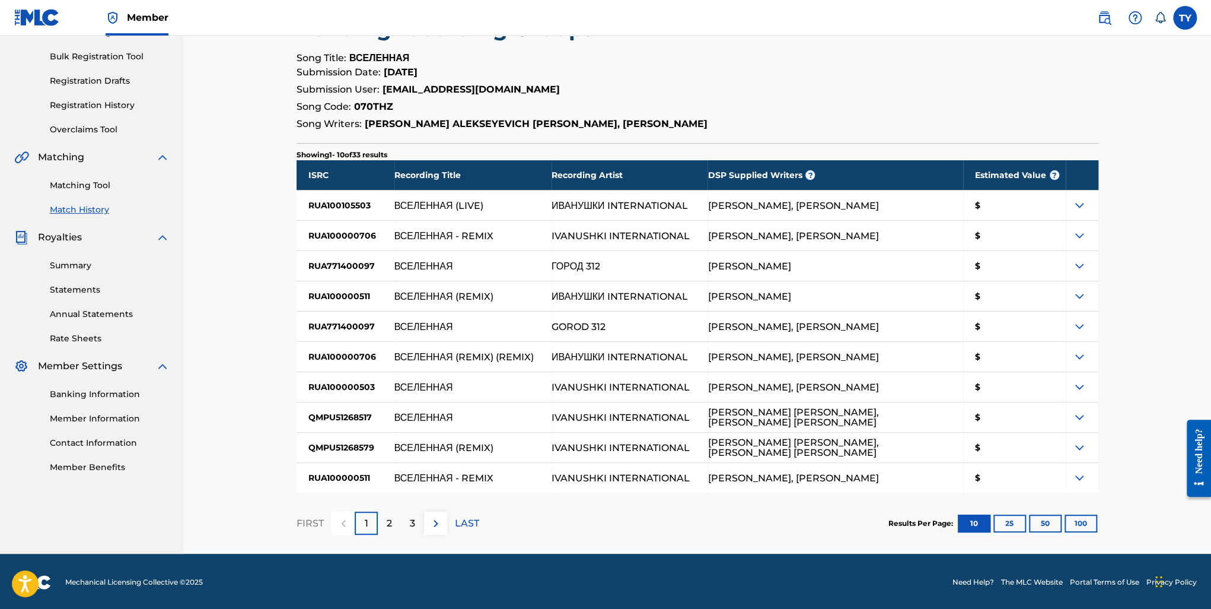
scroll to position [168, 0]
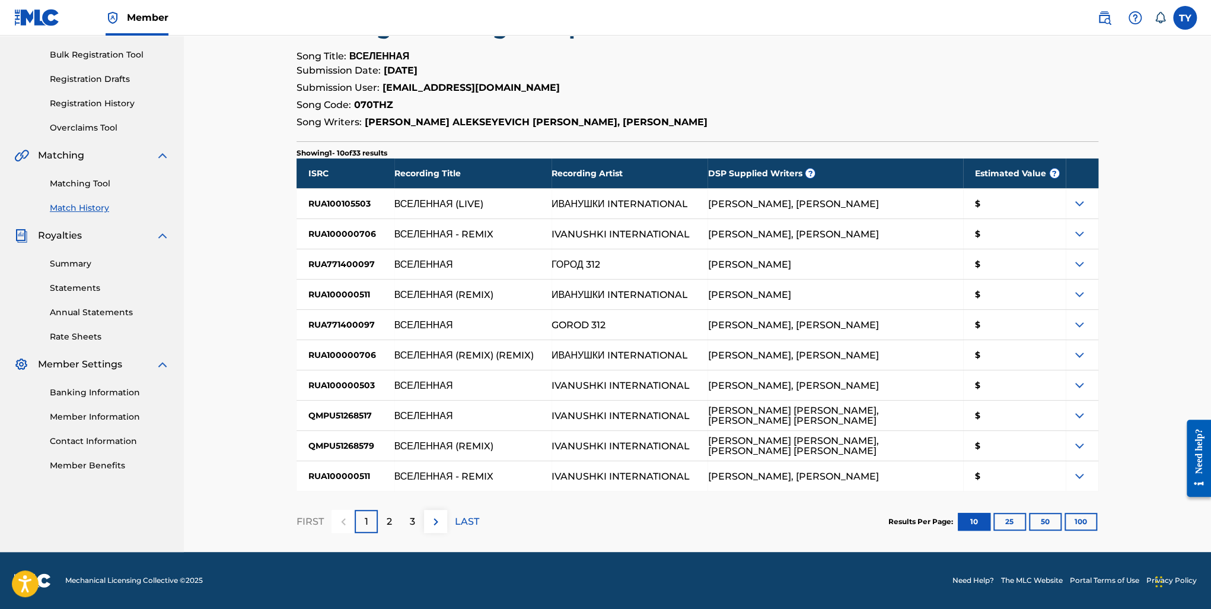
click at [1087, 515] on button "100" at bounding box center [1081, 521] width 33 height 18
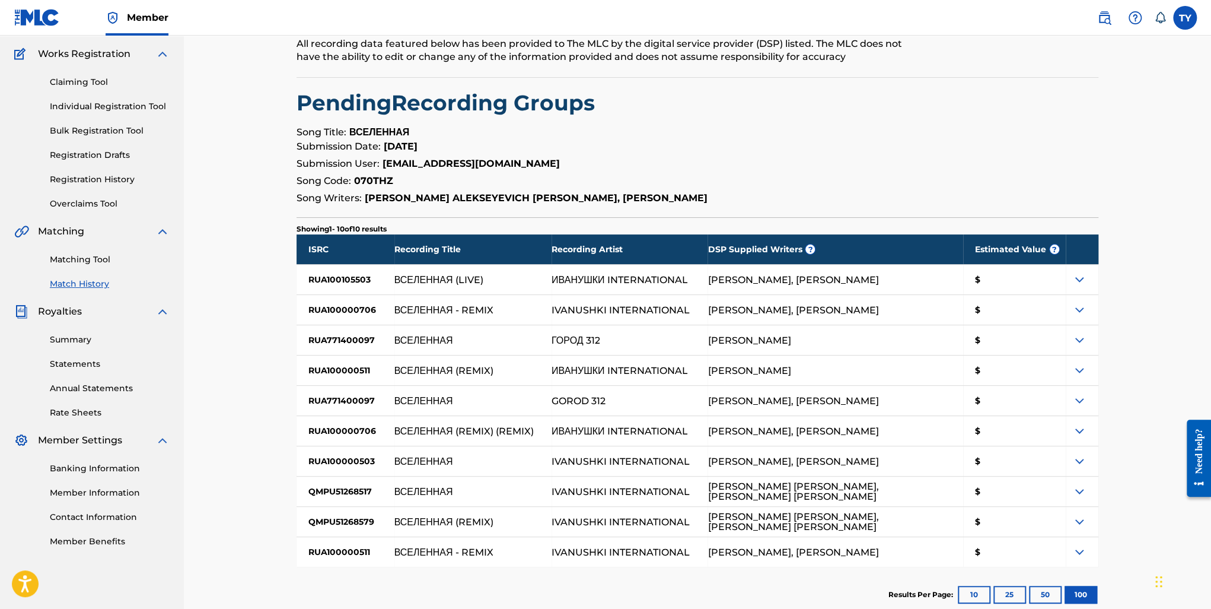
scroll to position [44, 0]
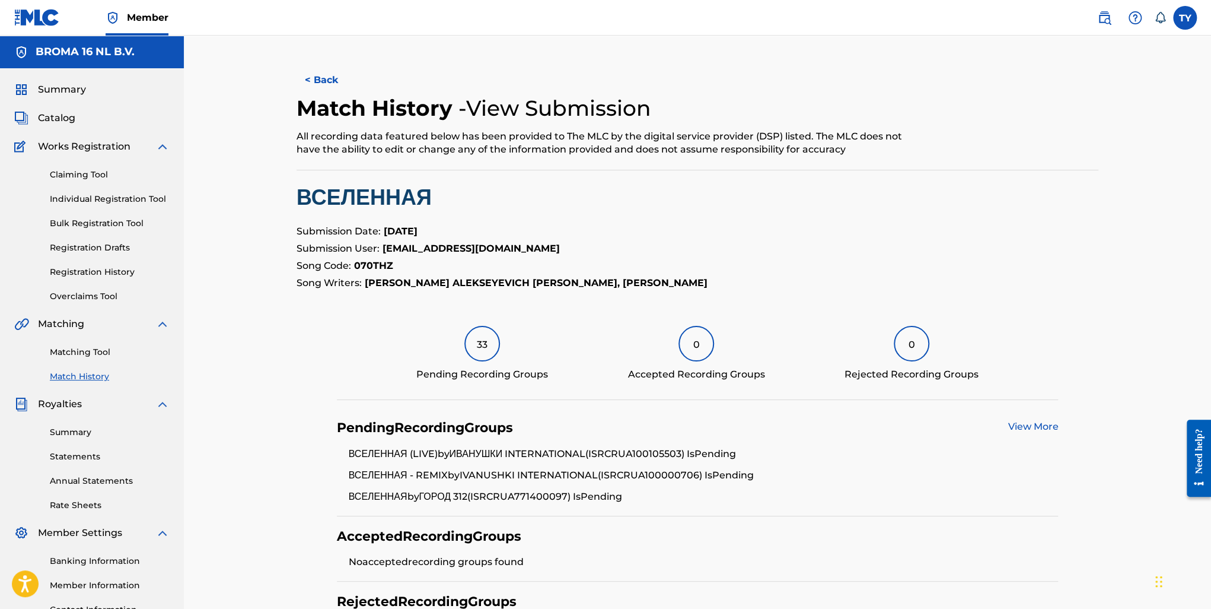
scroll to position [2868, 0]
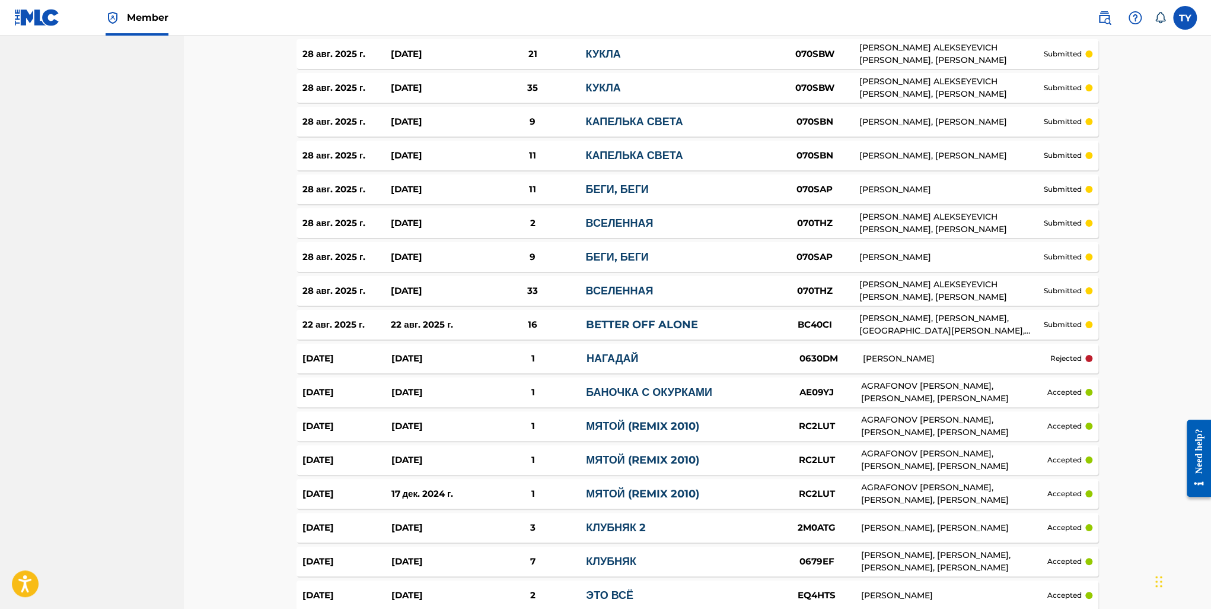
click at [612, 219] on link "ВСЕЛЕННАЯ" at bounding box center [619, 222] width 68 height 13
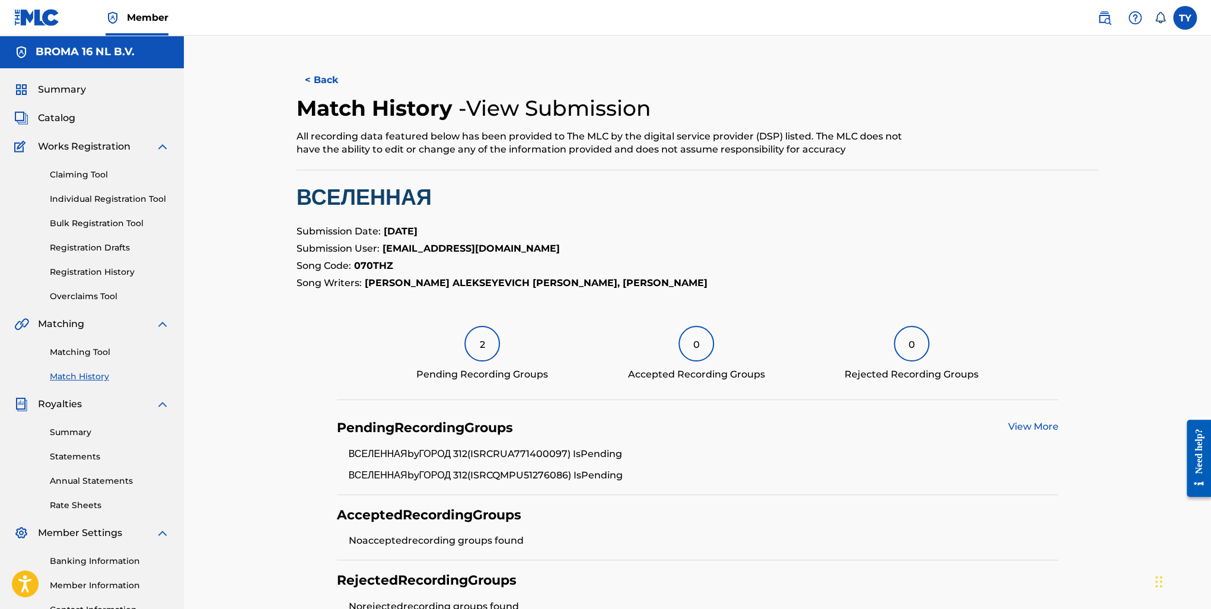
click at [1044, 432] on div "View More" at bounding box center [1033, 427] width 50 height 17
click at [1039, 428] on link "View More" at bounding box center [1033, 426] width 50 height 11
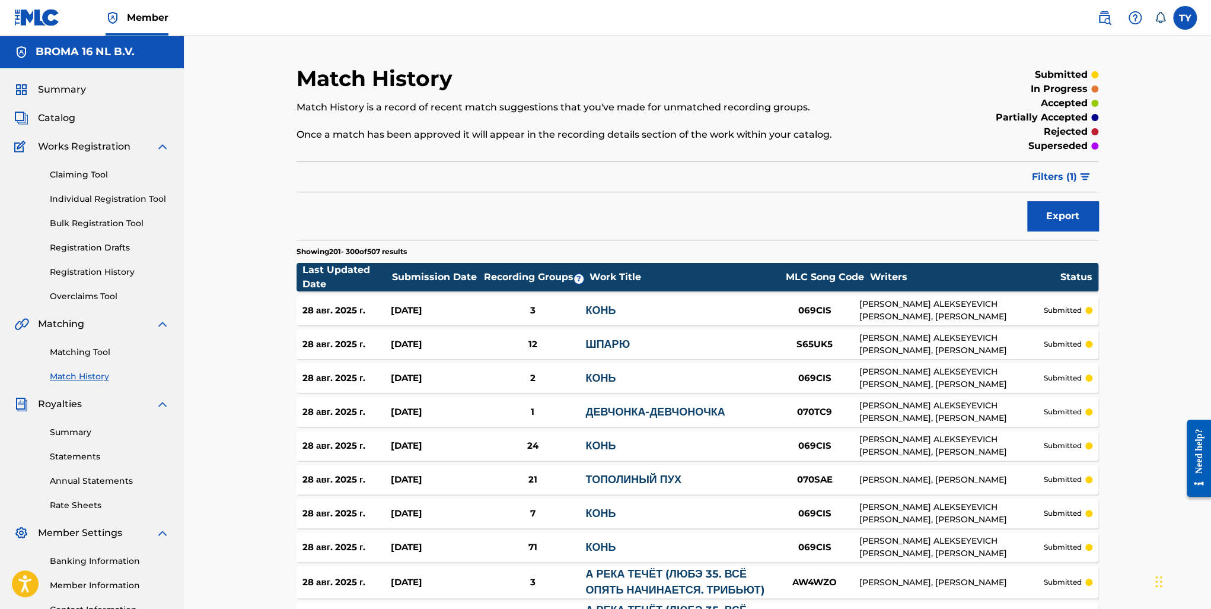
scroll to position [2868, 0]
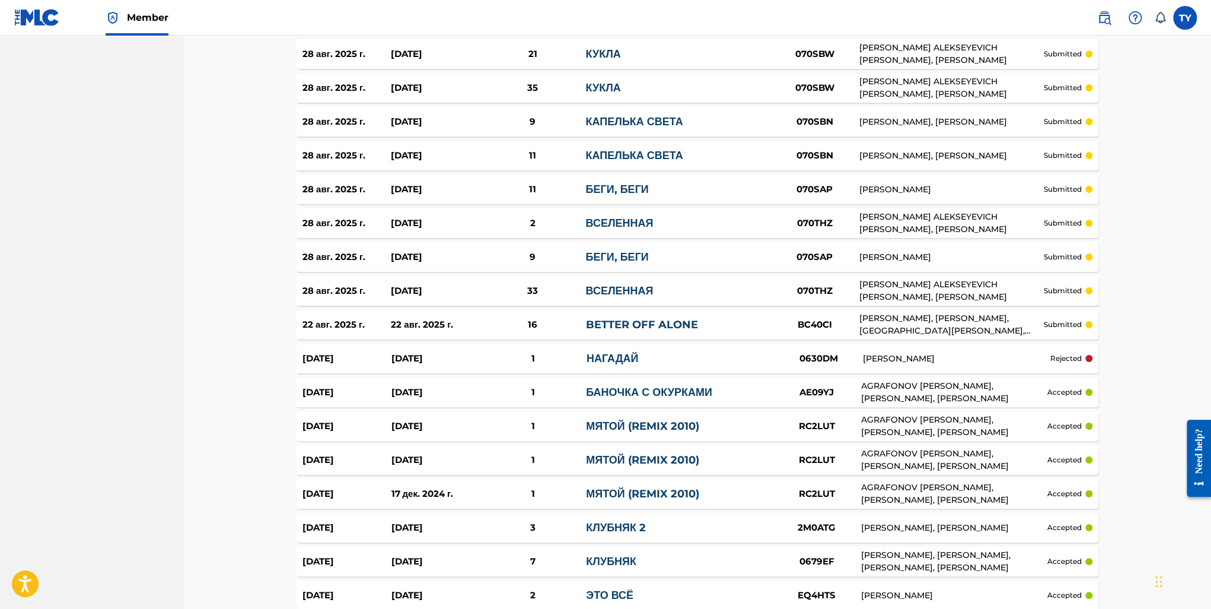
click at [1062, 320] on p "submitted" at bounding box center [1063, 324] width 38 height 11
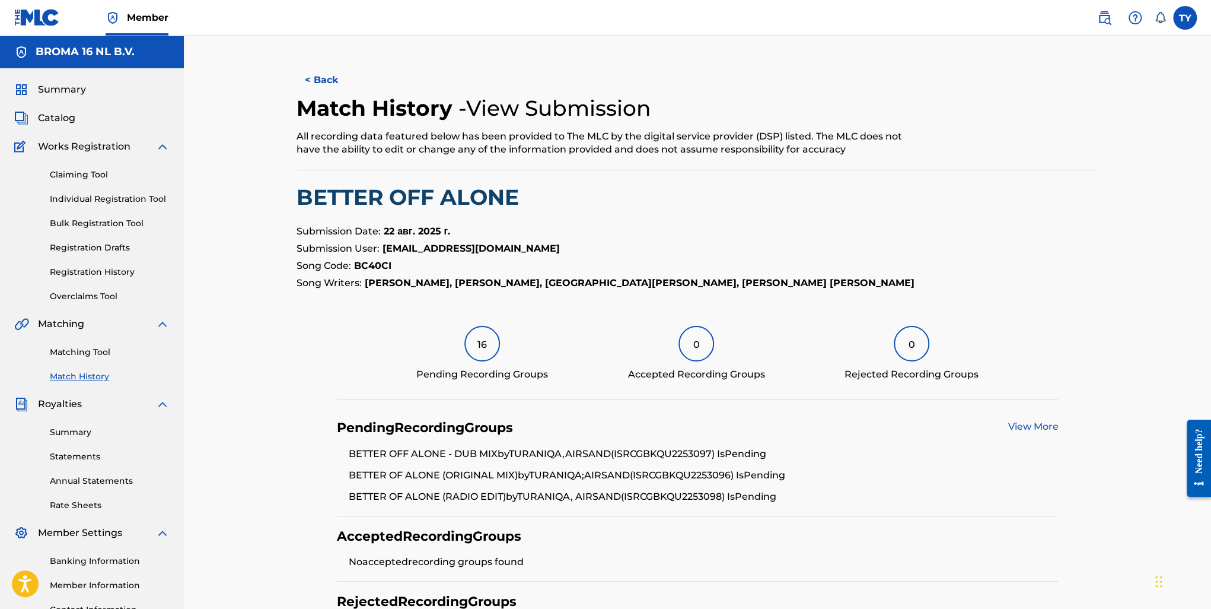
click at [1018, 423] on link "View More" at bounding box center [1033, 426] width 50 height 11
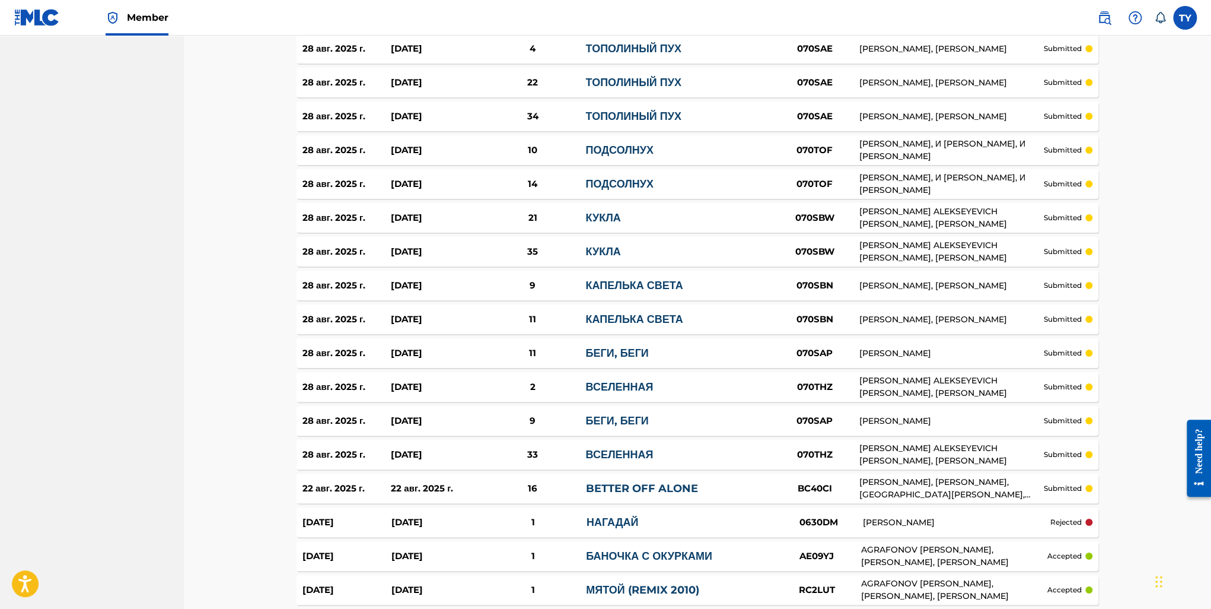
scroll to position [2690, 0]
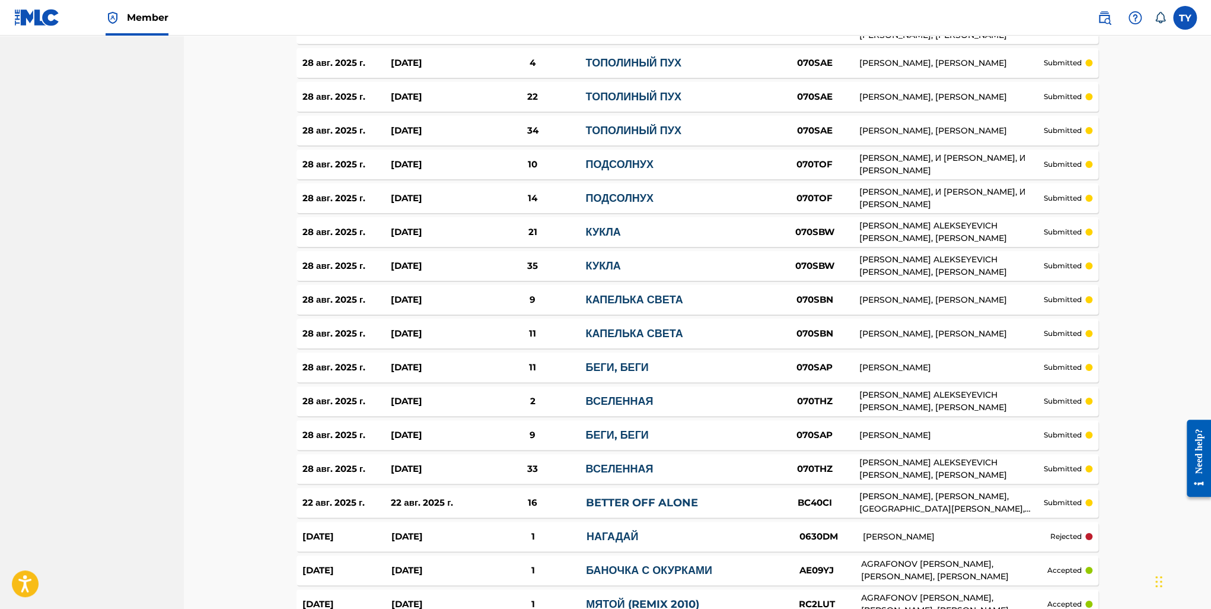
click at [1053, 263] on p "submitted" at bounding box center [1063, 265] width 38 height 11
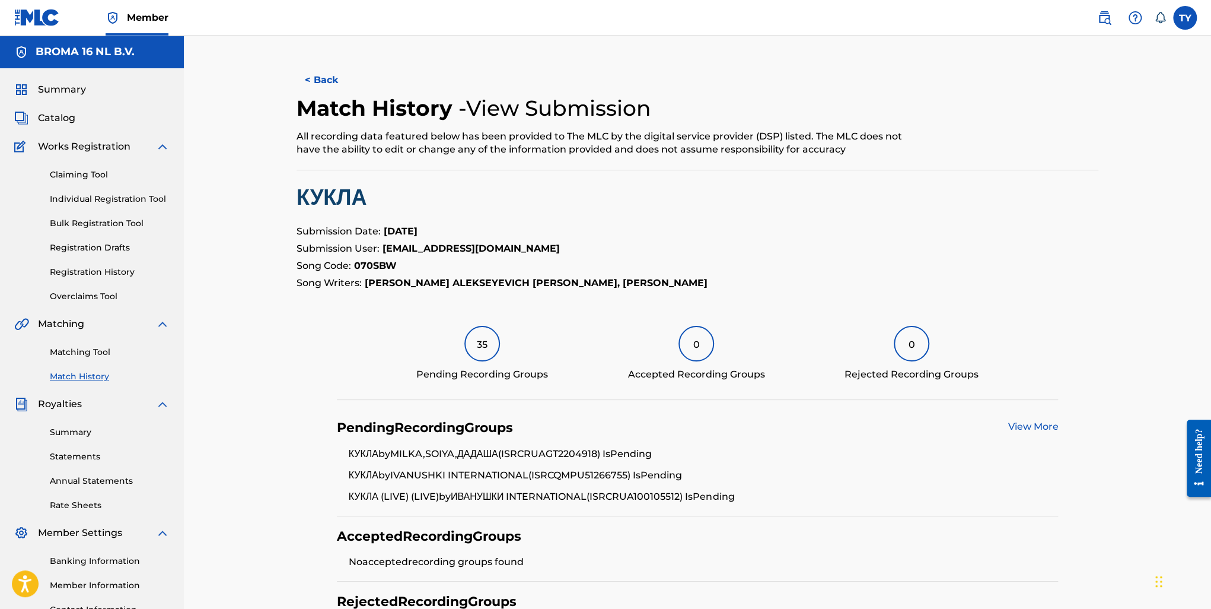
click at [1032, 423] on link "View More" at bounding box center [1033, 426] width 50 height 11
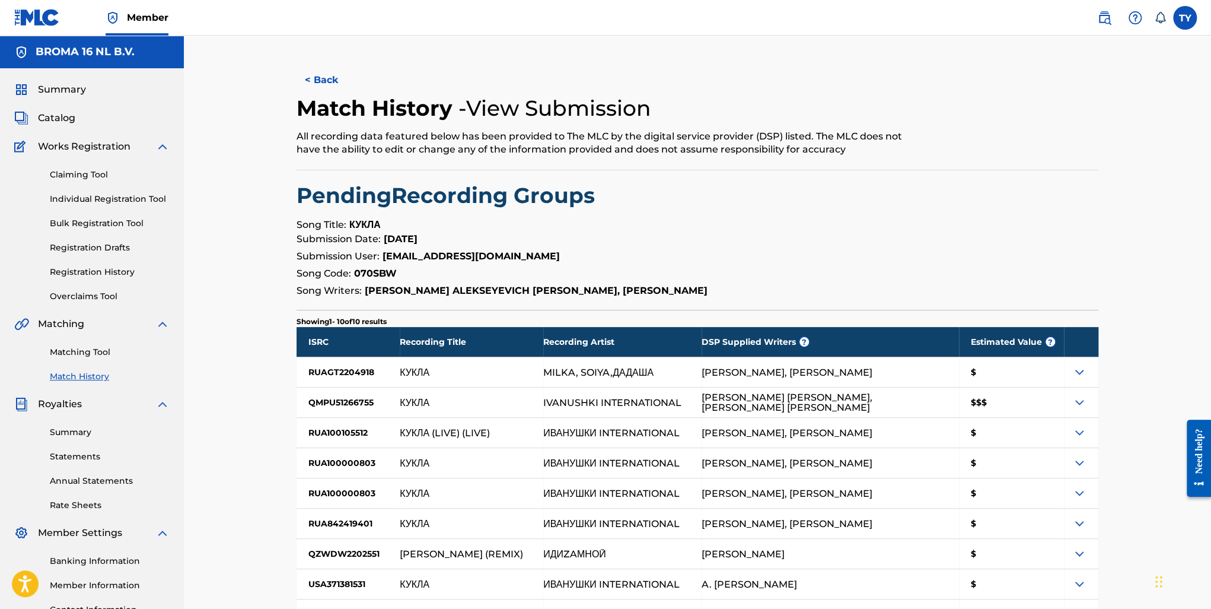
scroll to position [163, 0]
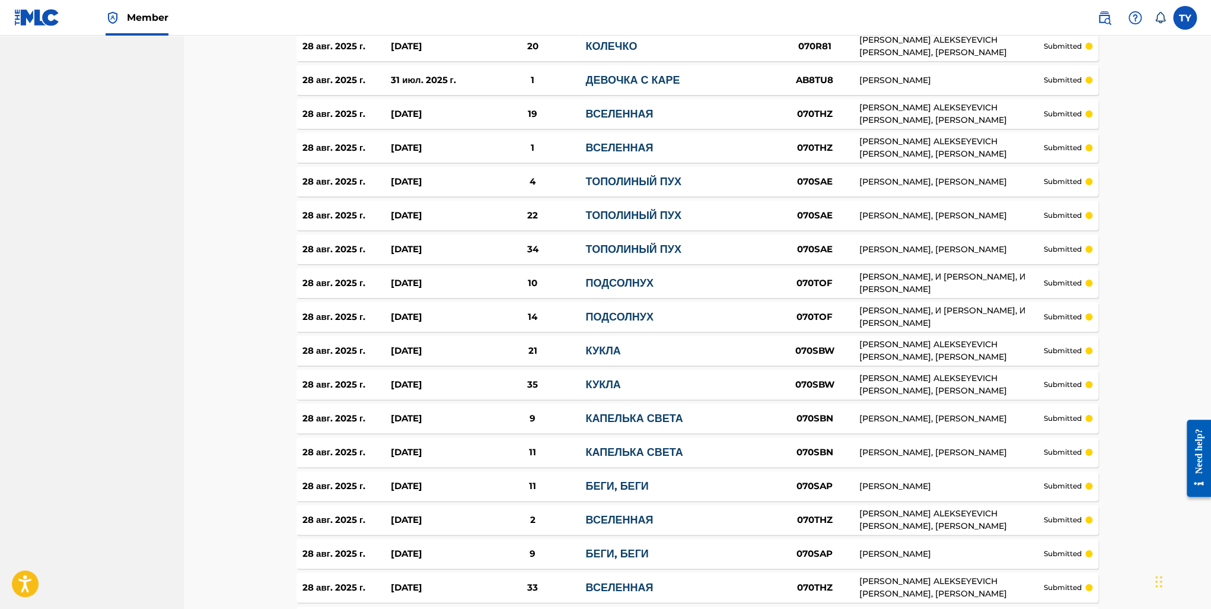
scroll to position [2572, 0]
click at [633, 179] on link "ТОПОЛИНЫЙ ПУХ" at bounding box center [632, 181] width 95 height 13
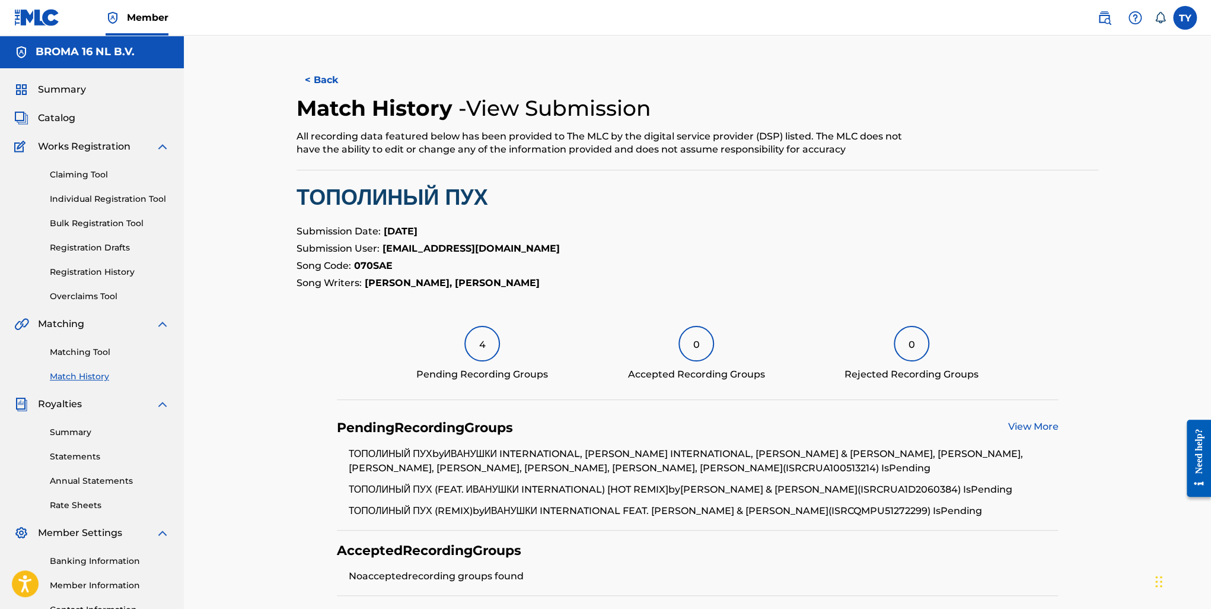
click at [1036, 431] on link "View More" at bounding box center [1033, 426] width 50 height 11
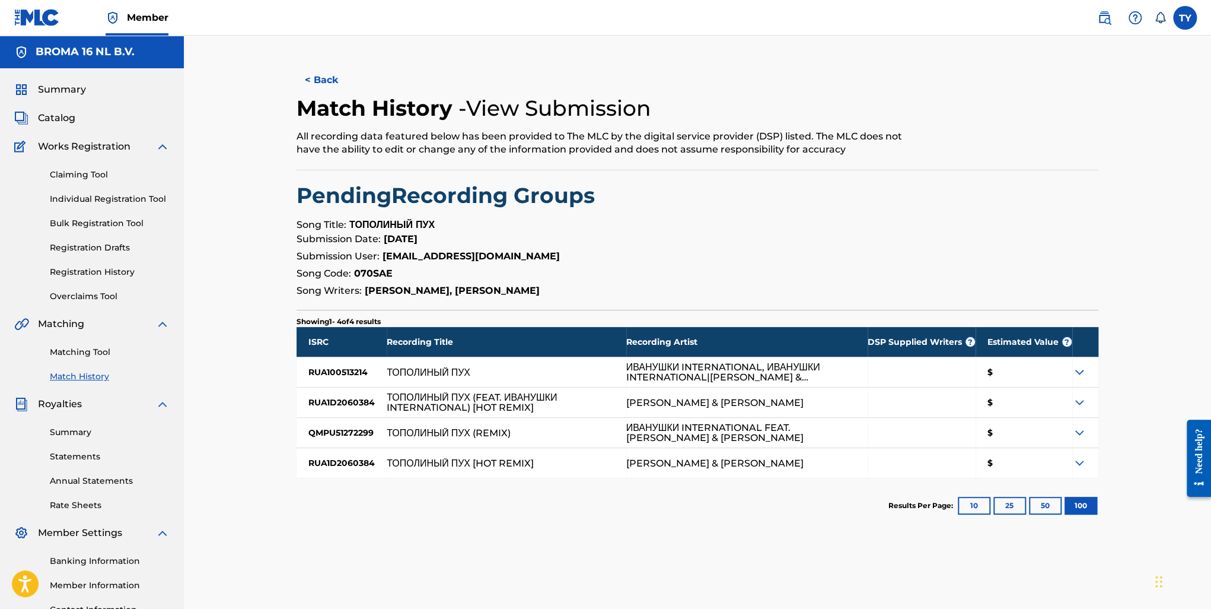
click at [321, 77] on button "< Back" at bounding box center [332, 80] width 71 height 30
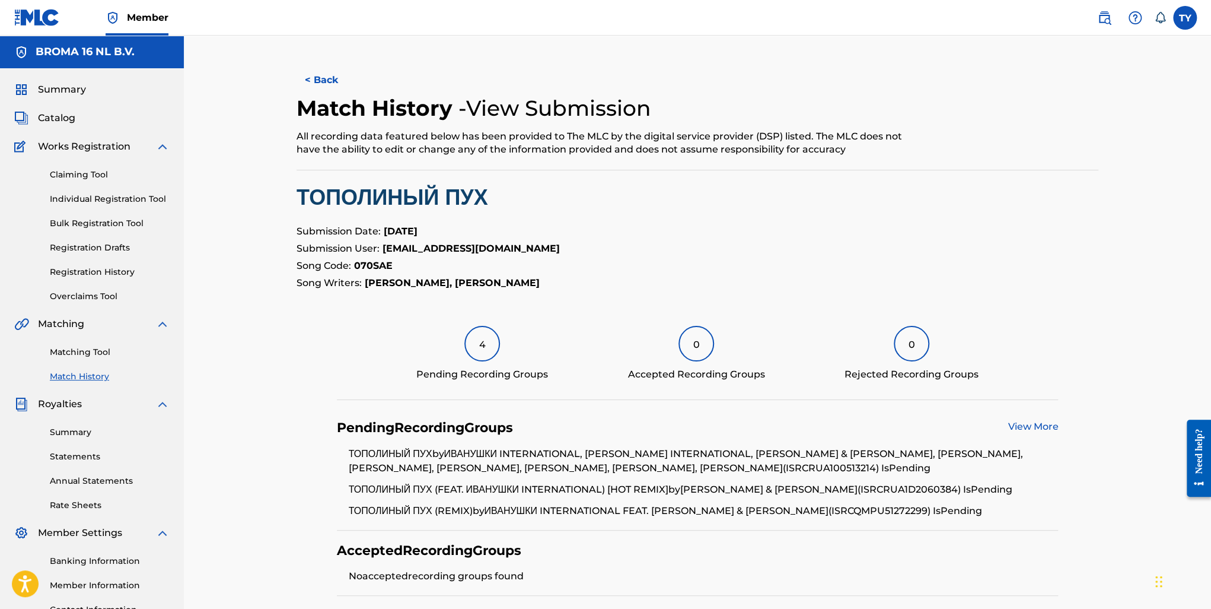
click at [321, 77] on button "< Back" at bounding box center [332, 80] width 71 height 30
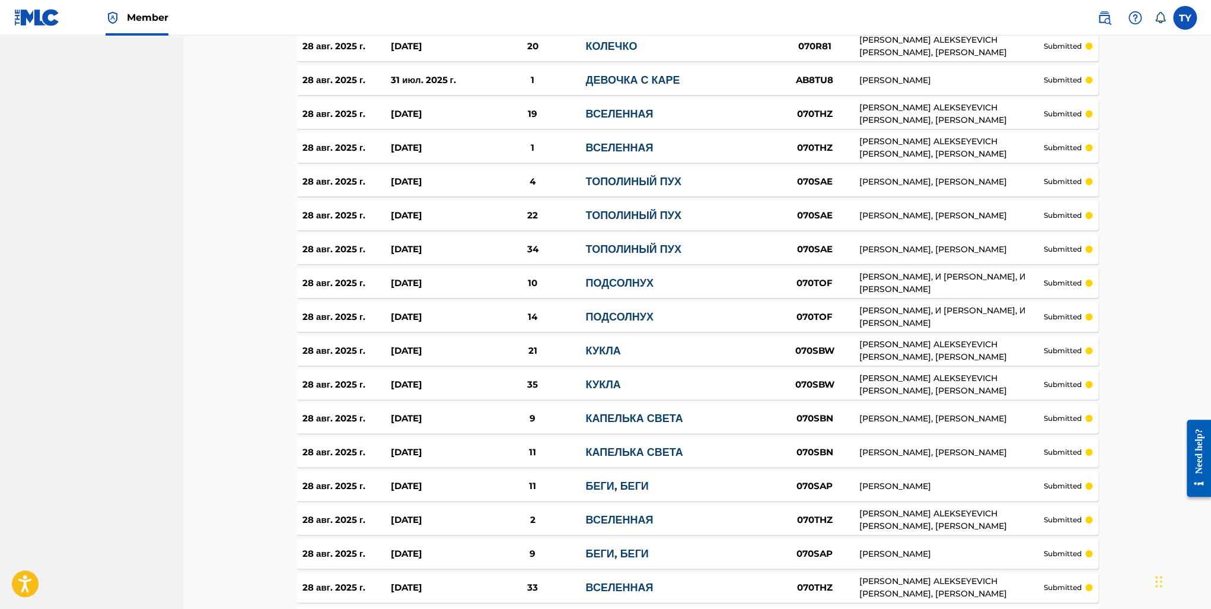
click at [662, 217] on link "ТОПОЛИНЫЙ ПУХ" at bounding box center [632, 215] width 95 height 13
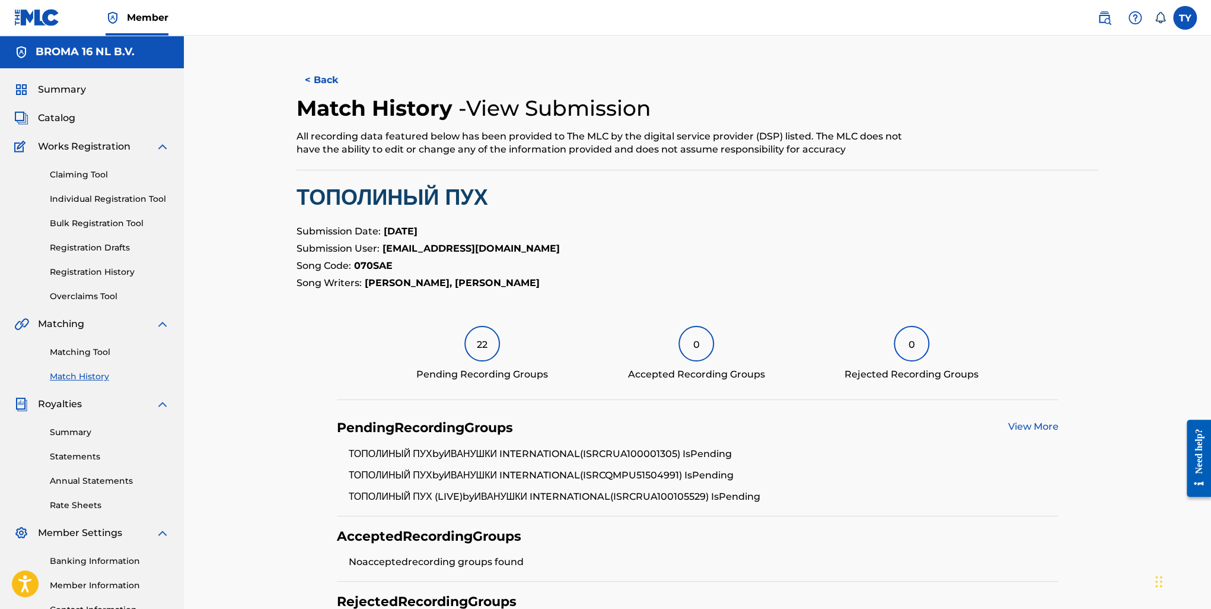
click at [1036, 431] on link "View More" at bounding box center [1033, 426] width 50 height 11
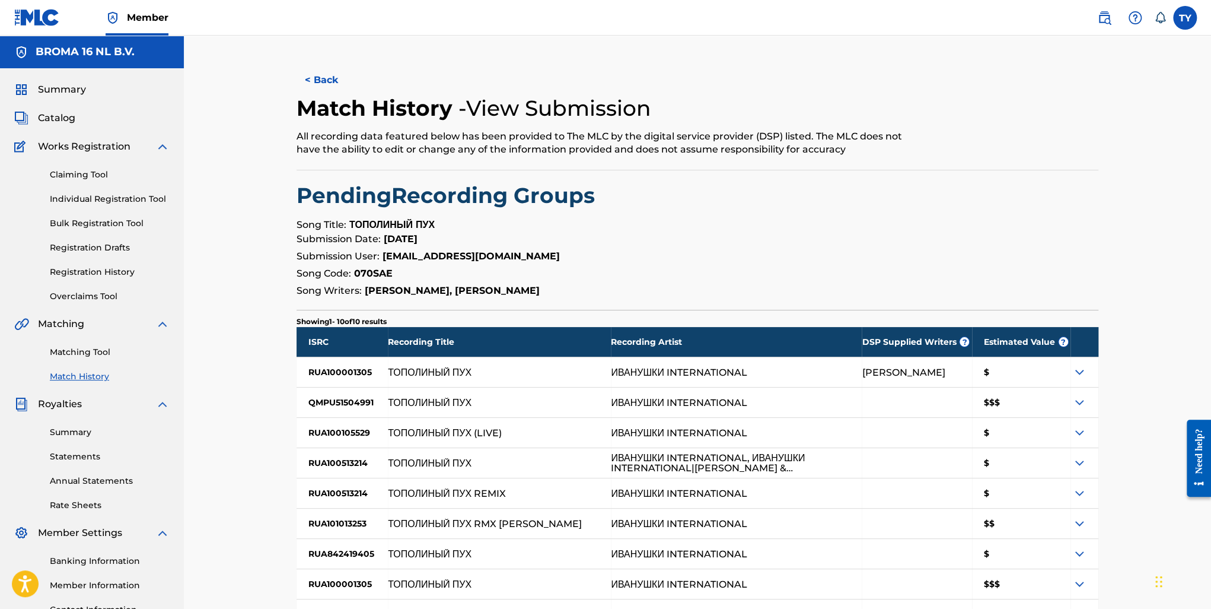
click at [305, 84] on button "< Back" at bounding box center [332, 80] width 71 height 30
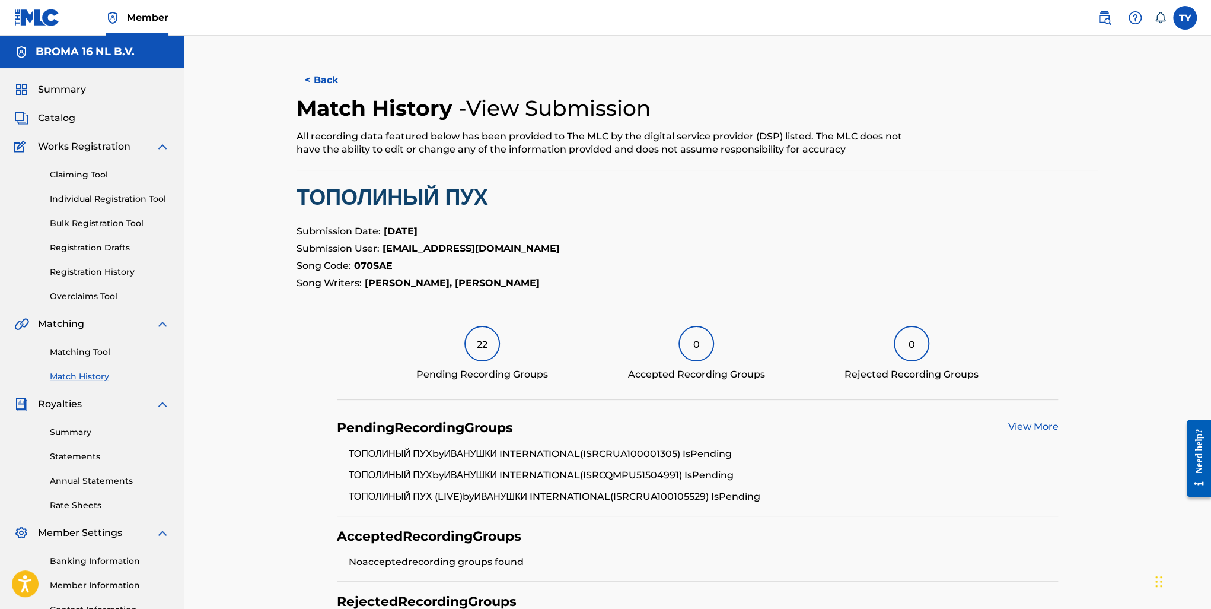
click at [305, 84] on button "< Back" at bounding box center [332, 80] width 71 height 30
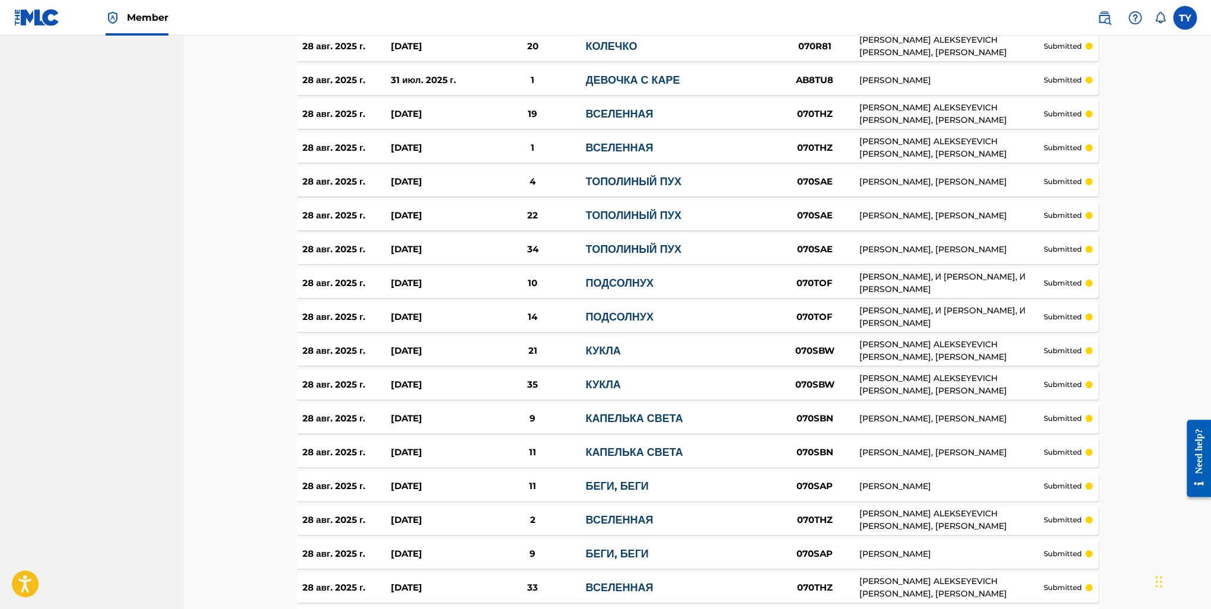
click at [669, 240] on div "[DATE] [DATE] 34 ТОПОЛИНЫЙ ПУХ 070SAE [PERSON_NAME], [PERSON_NAME] submitted" at bounding box center [698, 249] width 802 height 30
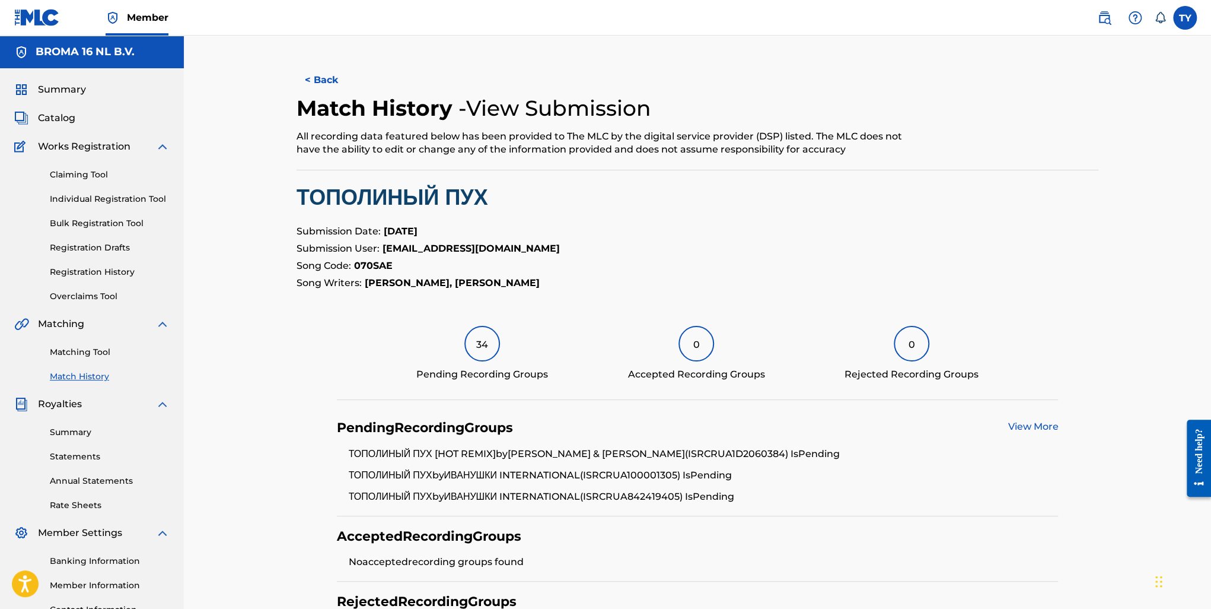
click at [1022, 428] on link "View More" at bounding box center [1033, 426] width 50 height 11
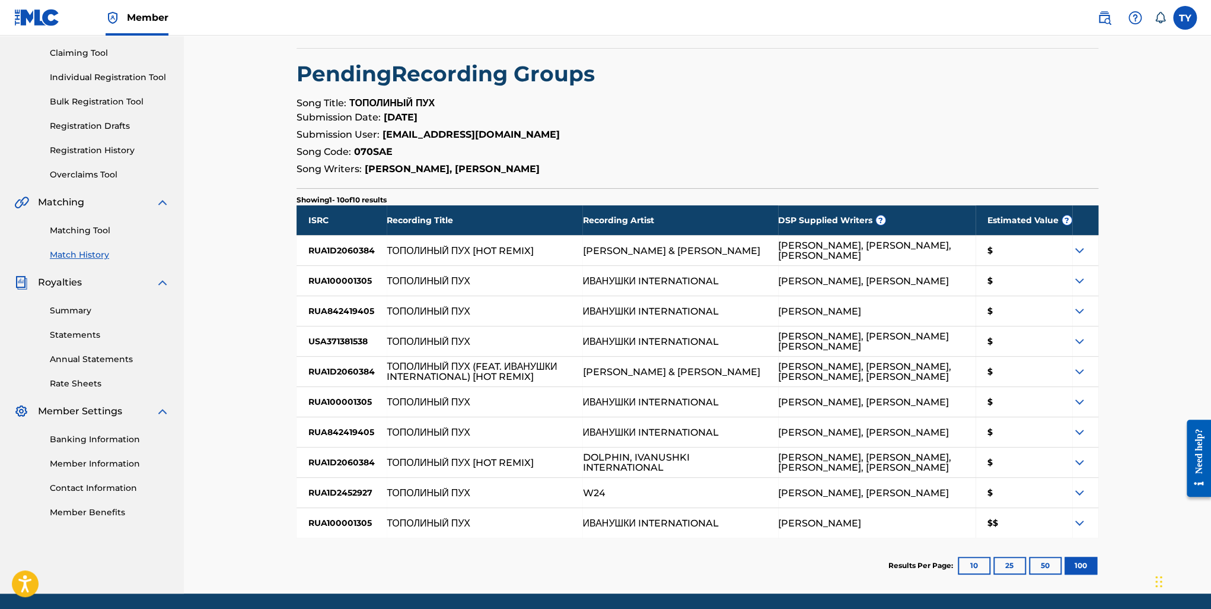
scroll to position [163, 0]
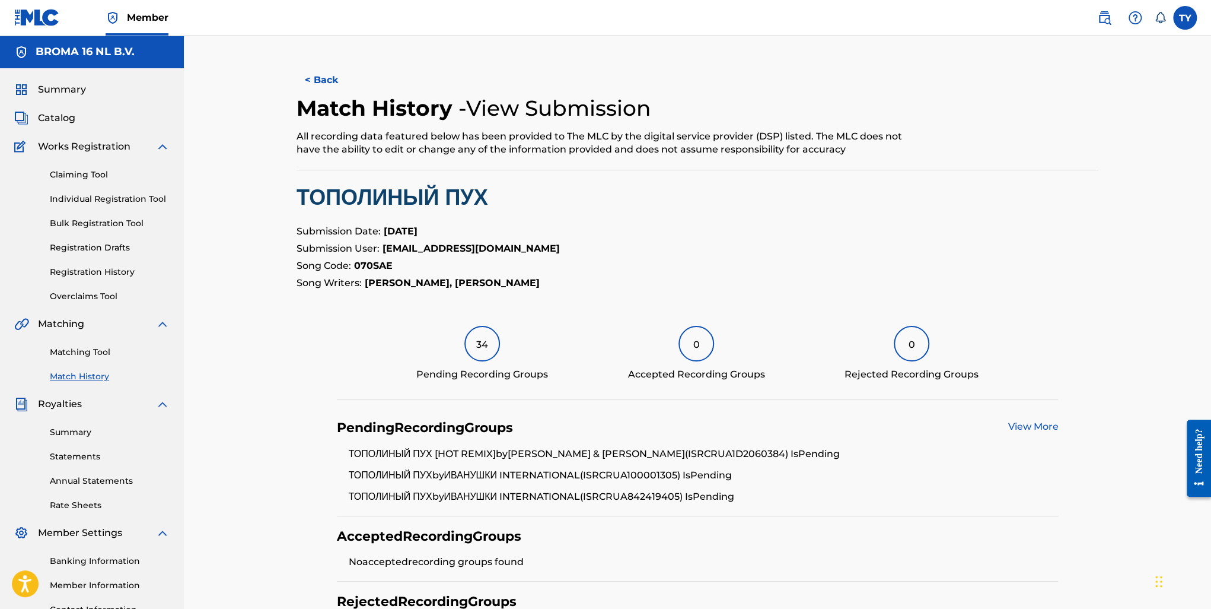
scroll to position [2572, 0]
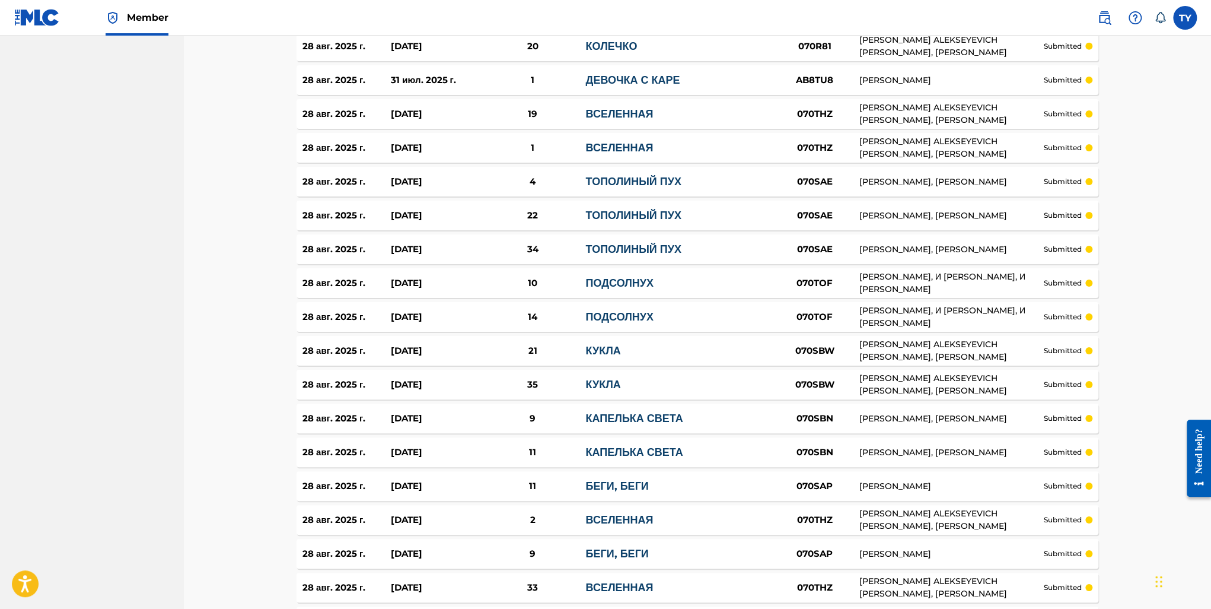
click at [1064, 76] on p "submitted" at bounding box center [1063, 80] width 38 height 11
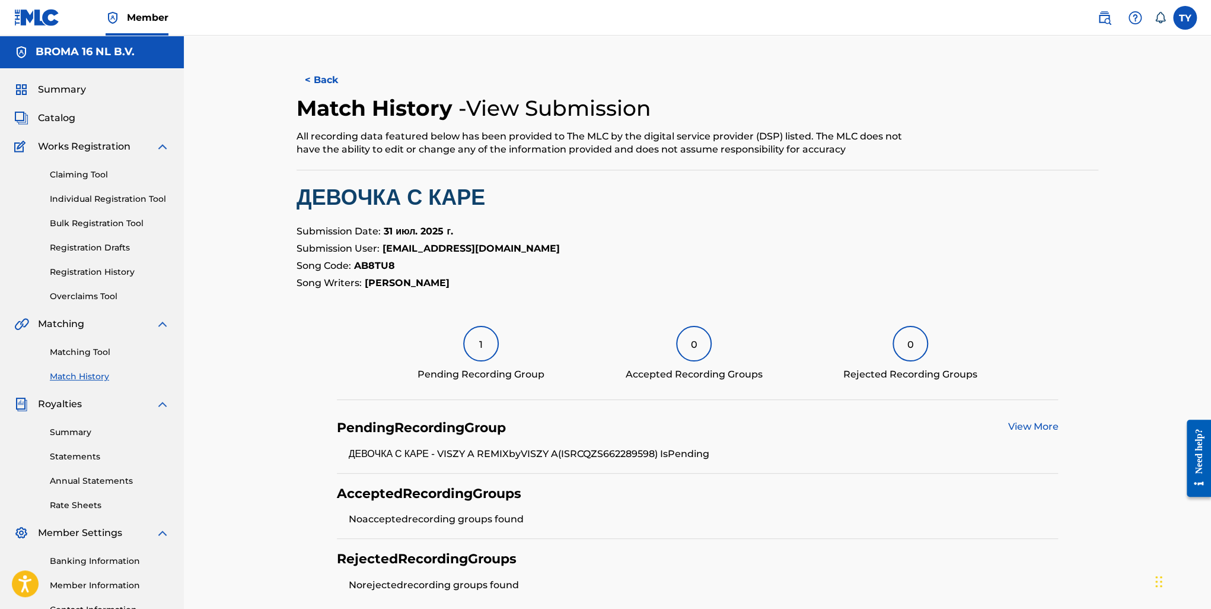
click at [1025, 428] on link "View More" at bounding box center [1033, 426] width 50 height 11
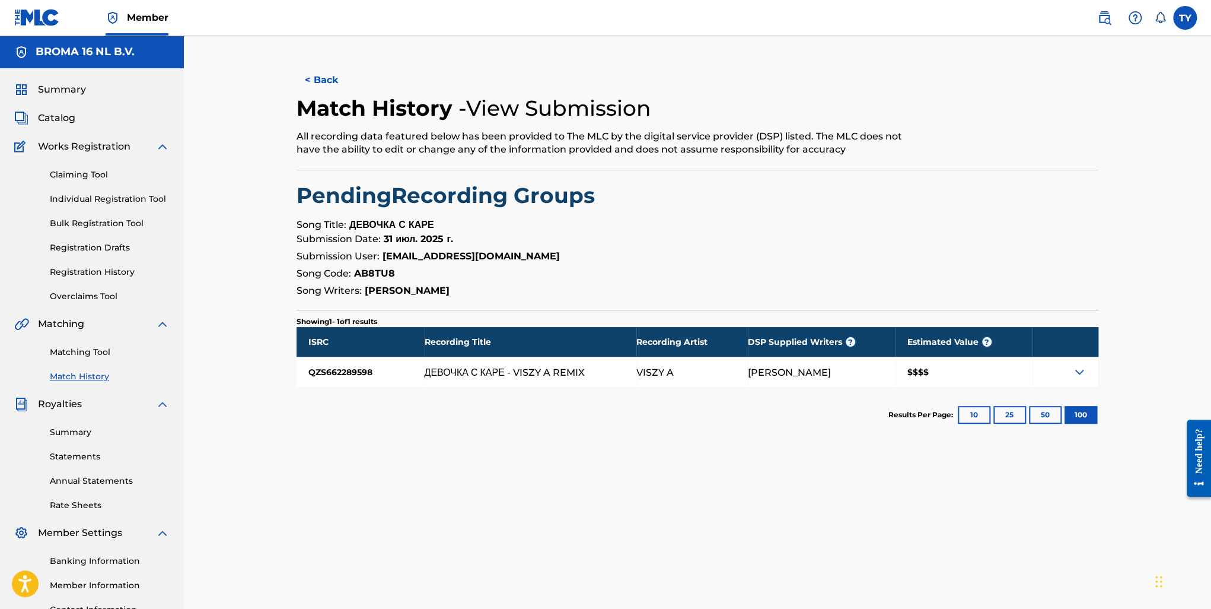
click at [925, 372] on div "$$$$" at bounding box center [964, 372] width 136 height 30
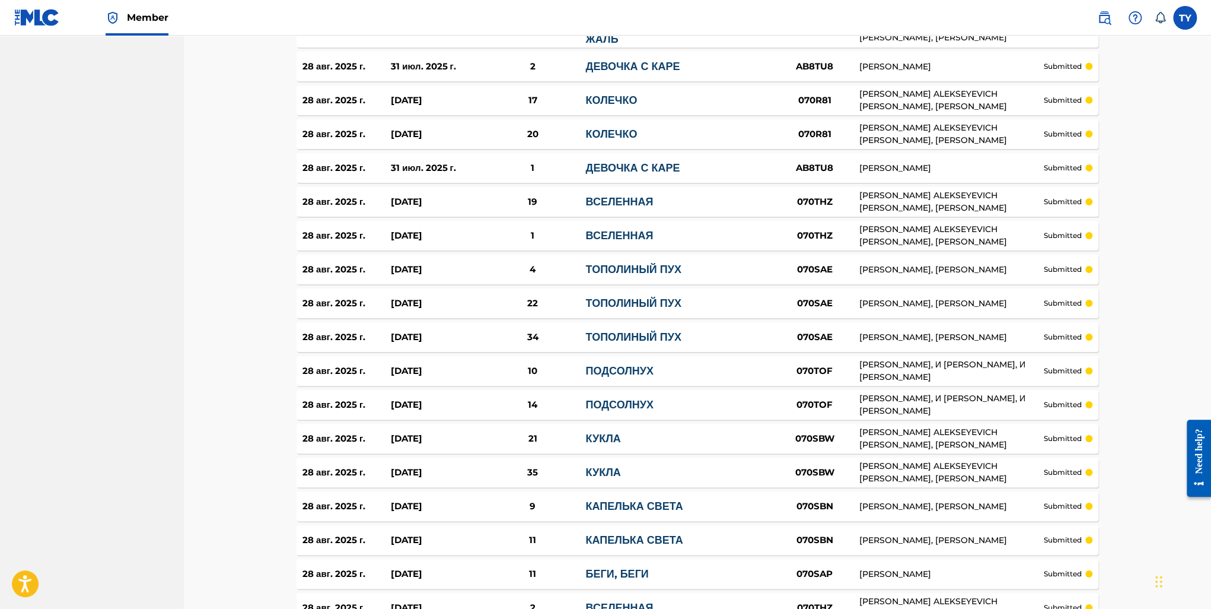
scroll to position [2334, 0]
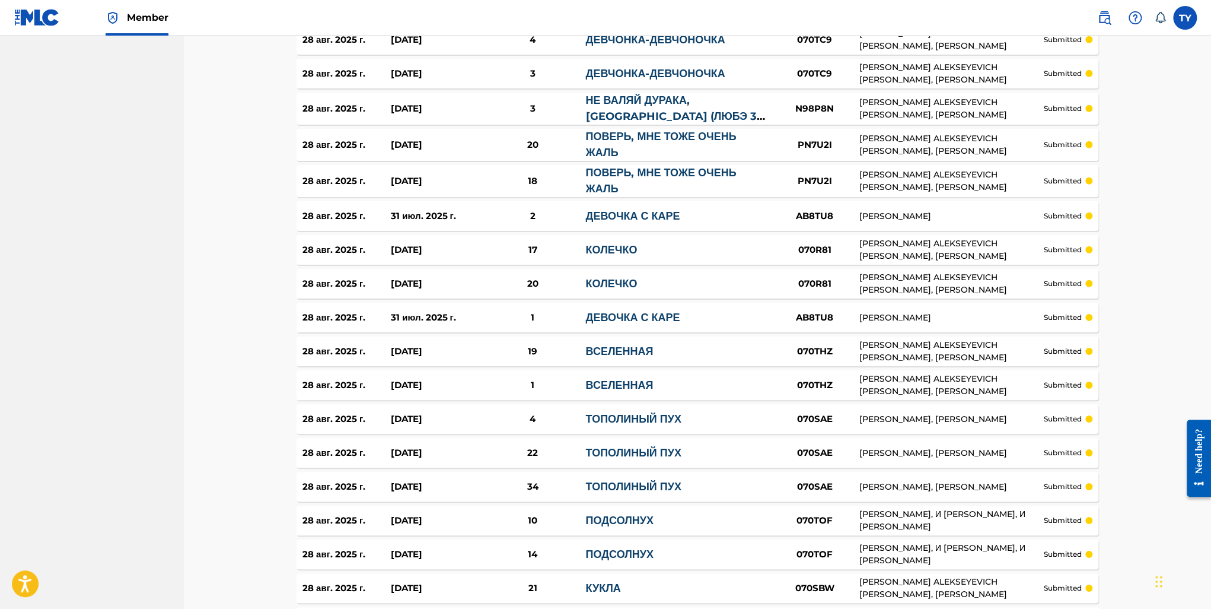
click at [1064, 285] on p "submitted" at bounding box center [1063, 283] width 38 height 11
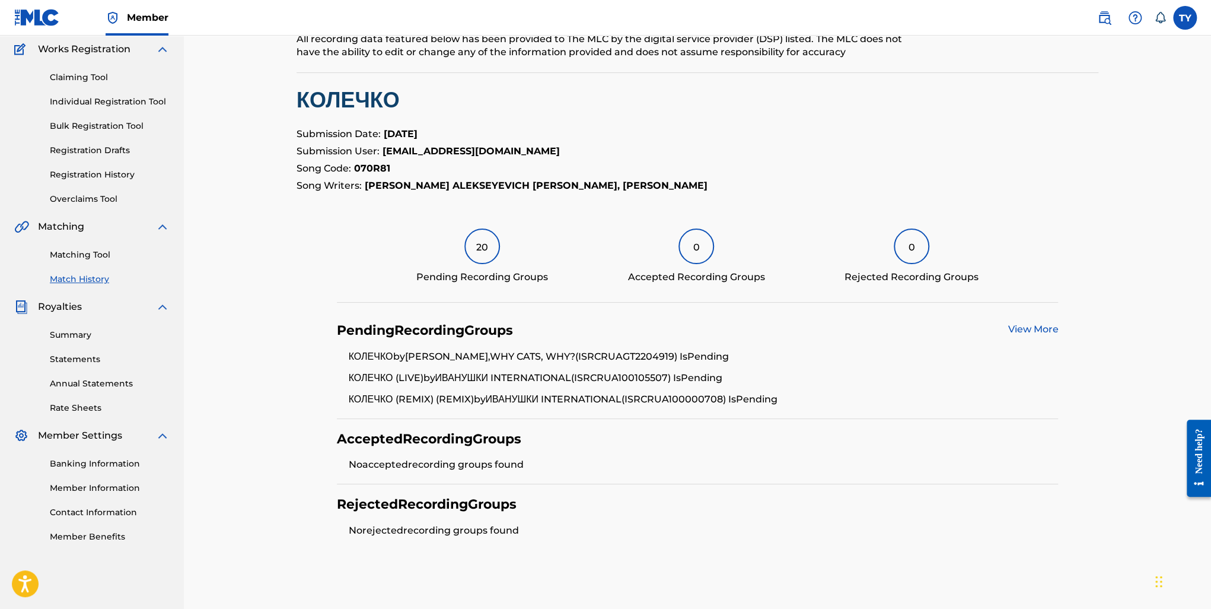
scroll to position [119, 0]
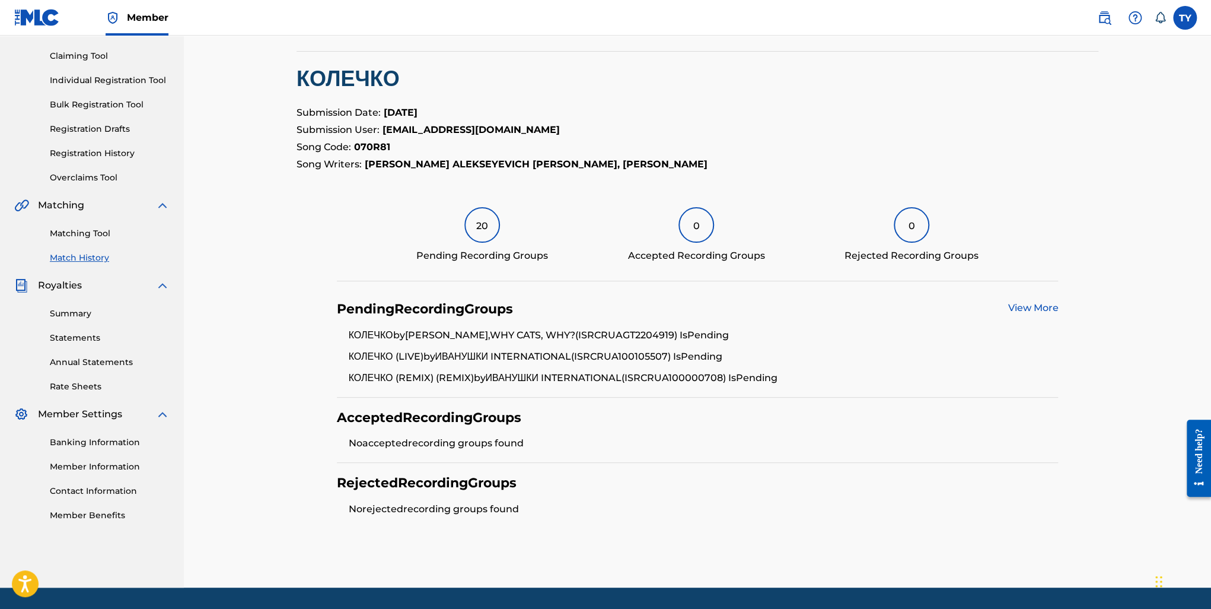
click at [1019, 310] on link "View More" at bounding box center [1033, 307] width 50 height 11
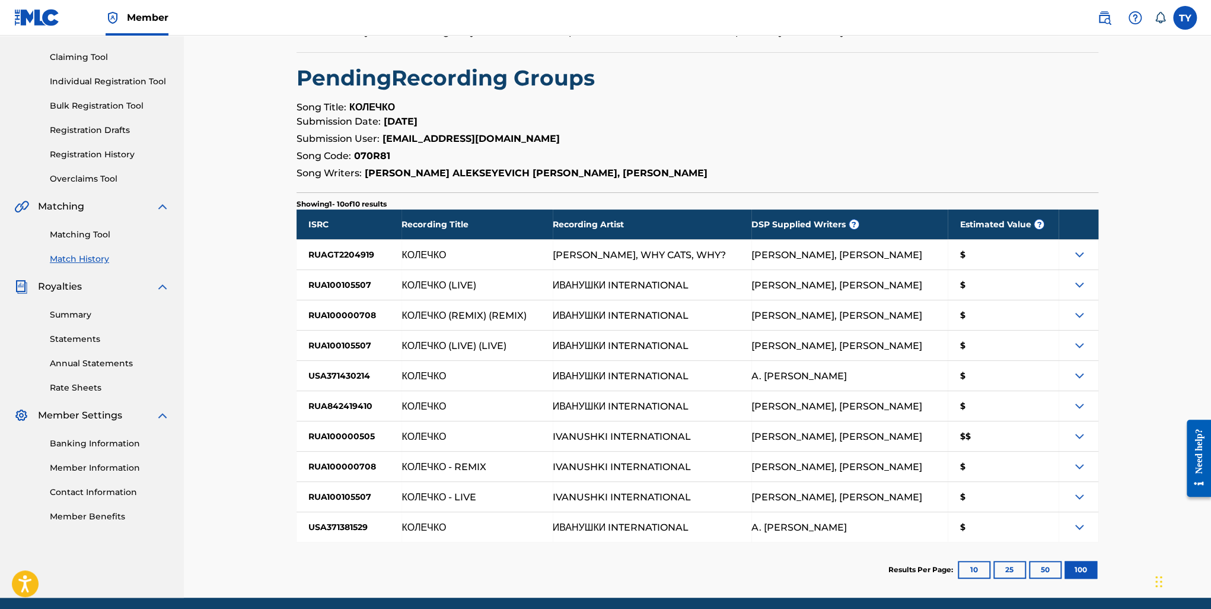
scroll to position [163, 0]
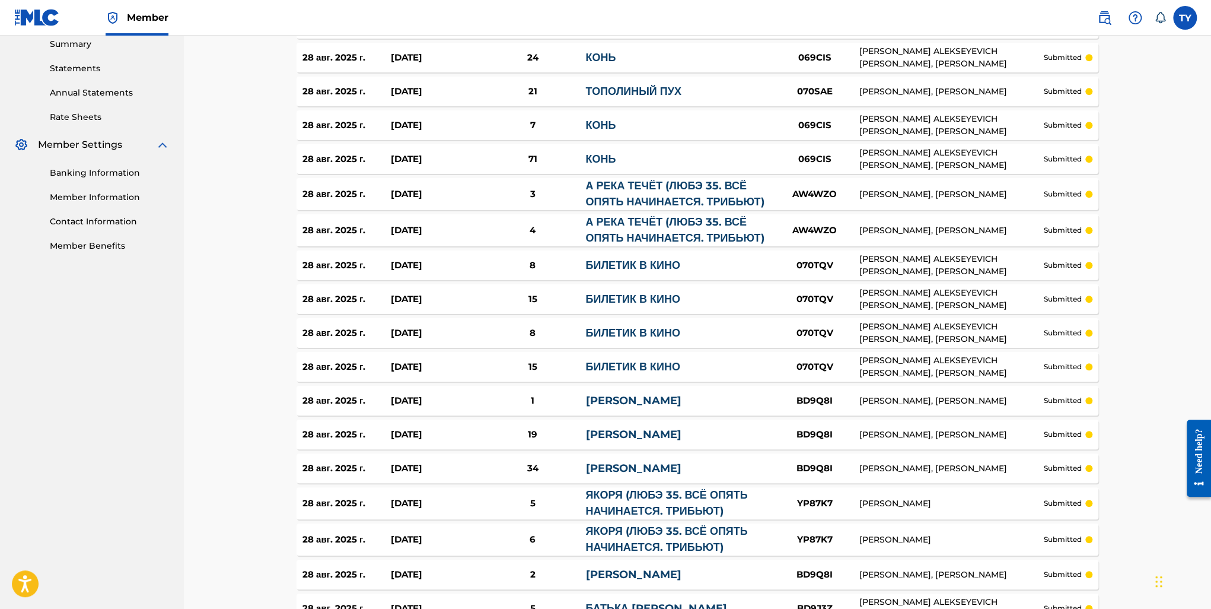
scroll to position [377, 0]
